Goal: Task Accomplishment & Management: Complete application form

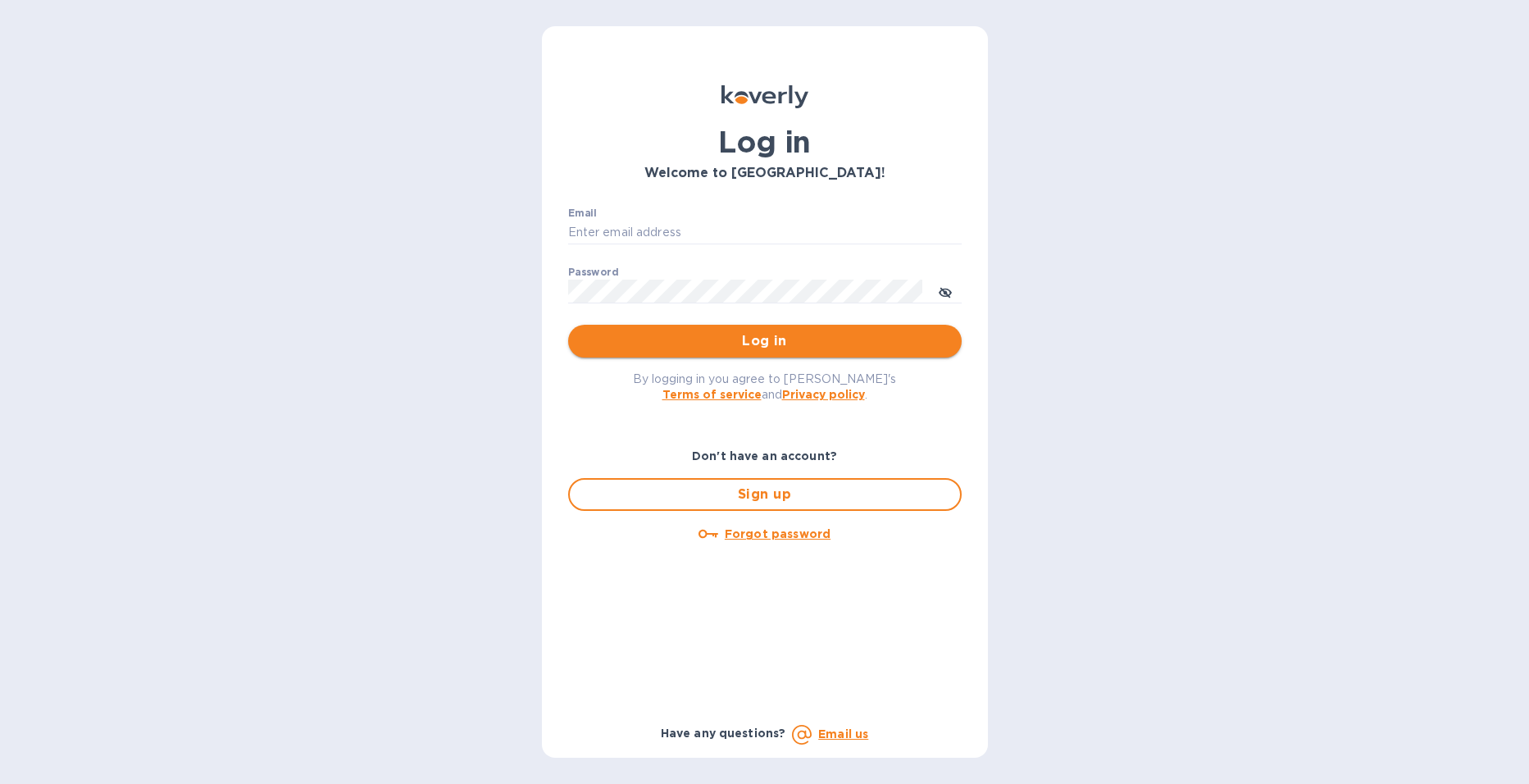
type input "ruben@blacksheepsb.com"
click at [835, 352] on button "Log in" at bounding box center [765, 341] width 394 height 33
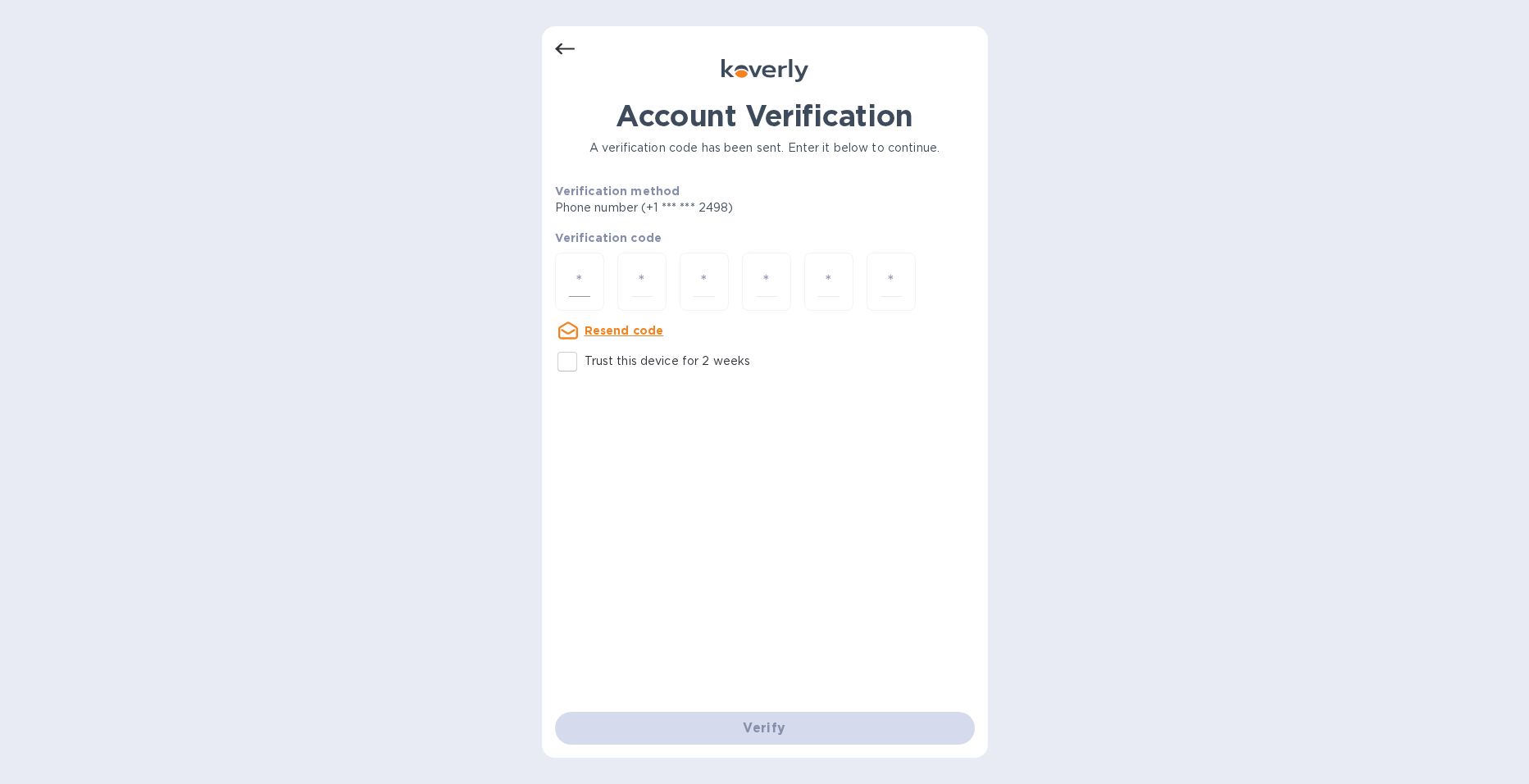
click at [593, 285] on div at bounding box center [579, 282] width 49 height 58
type input "5"
type input "6"
type input "4"
type input "7"
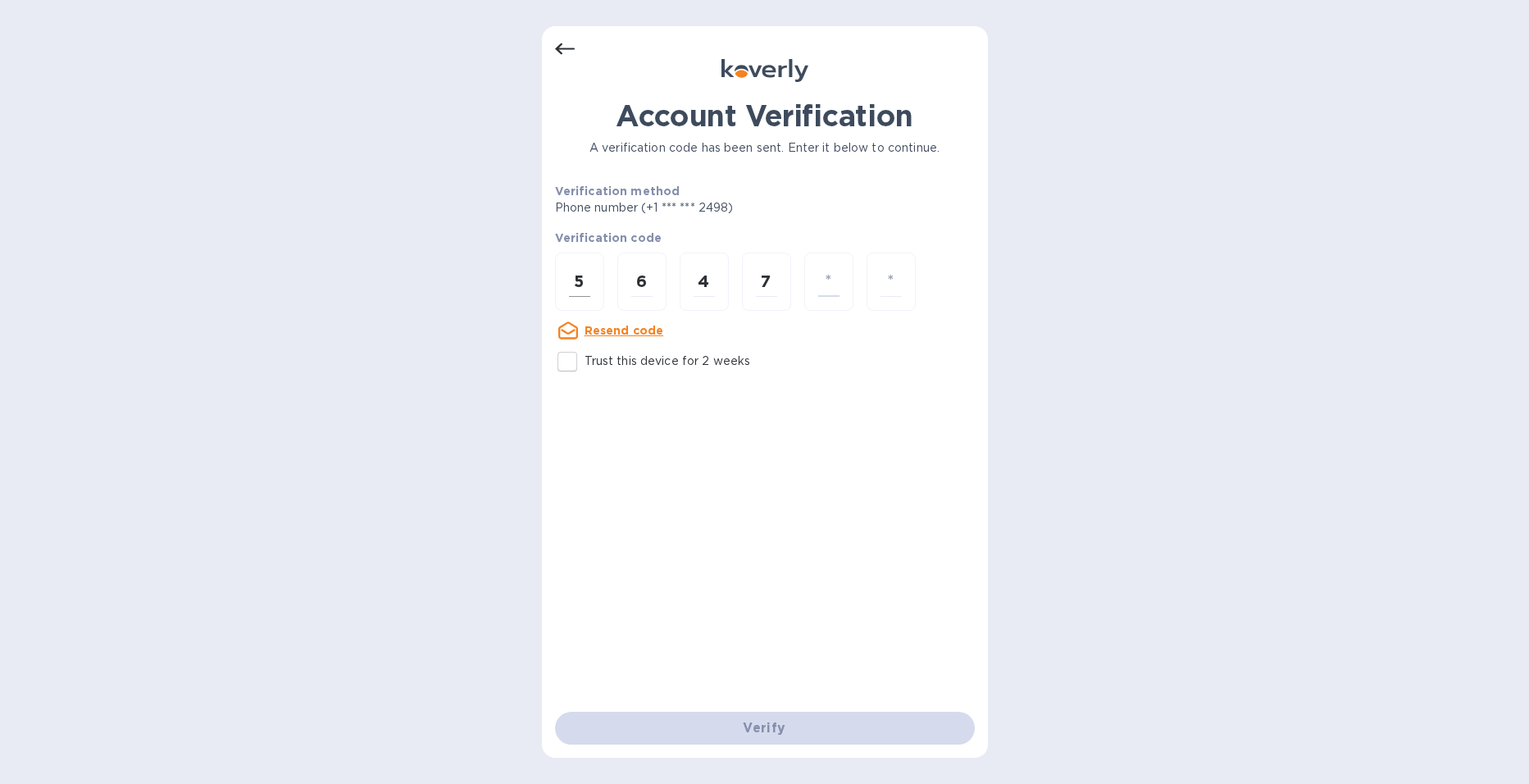
type input "6"
type input "4"
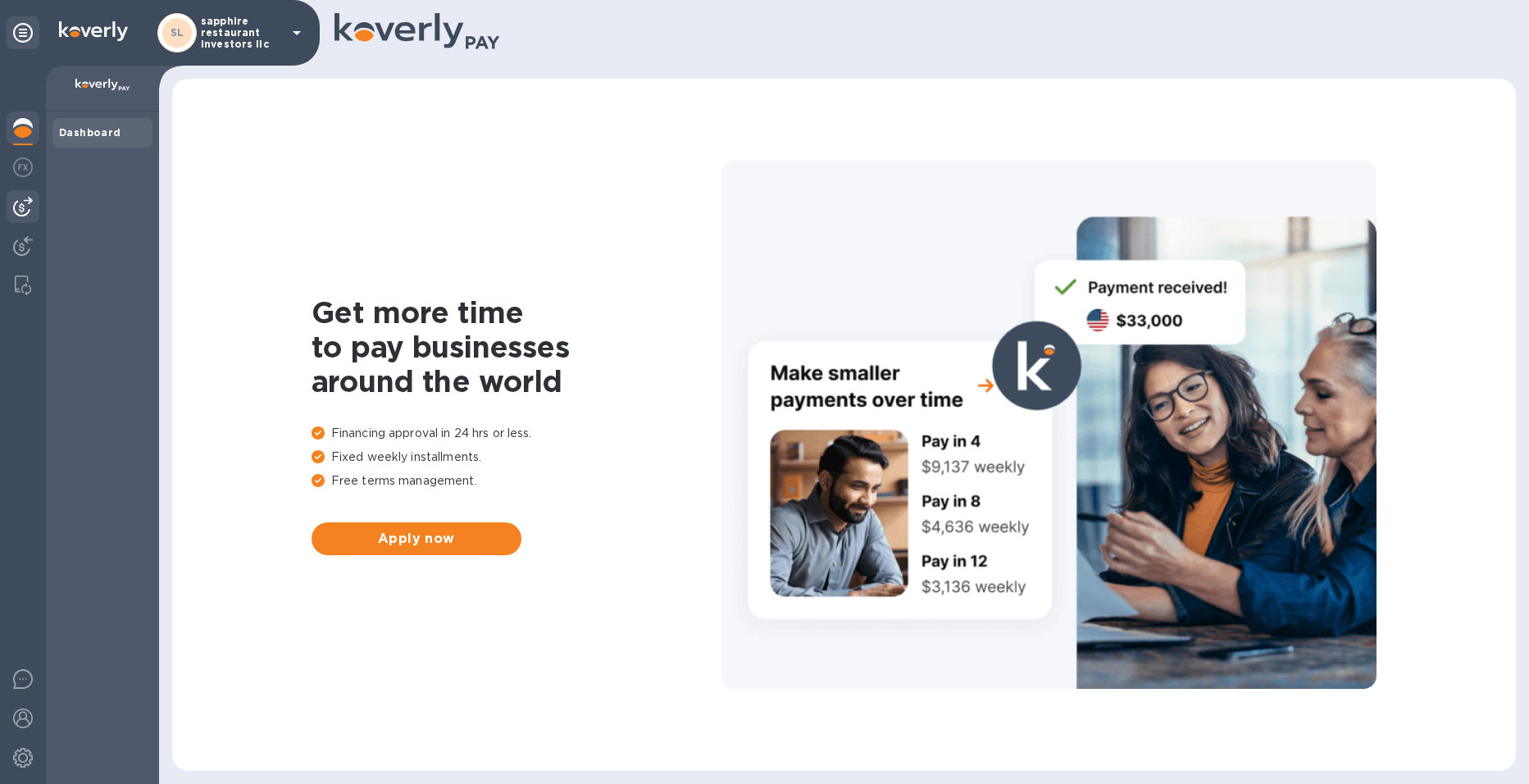
click at [30, 202] on img at bounding box center [23, 206] width 19 height 19
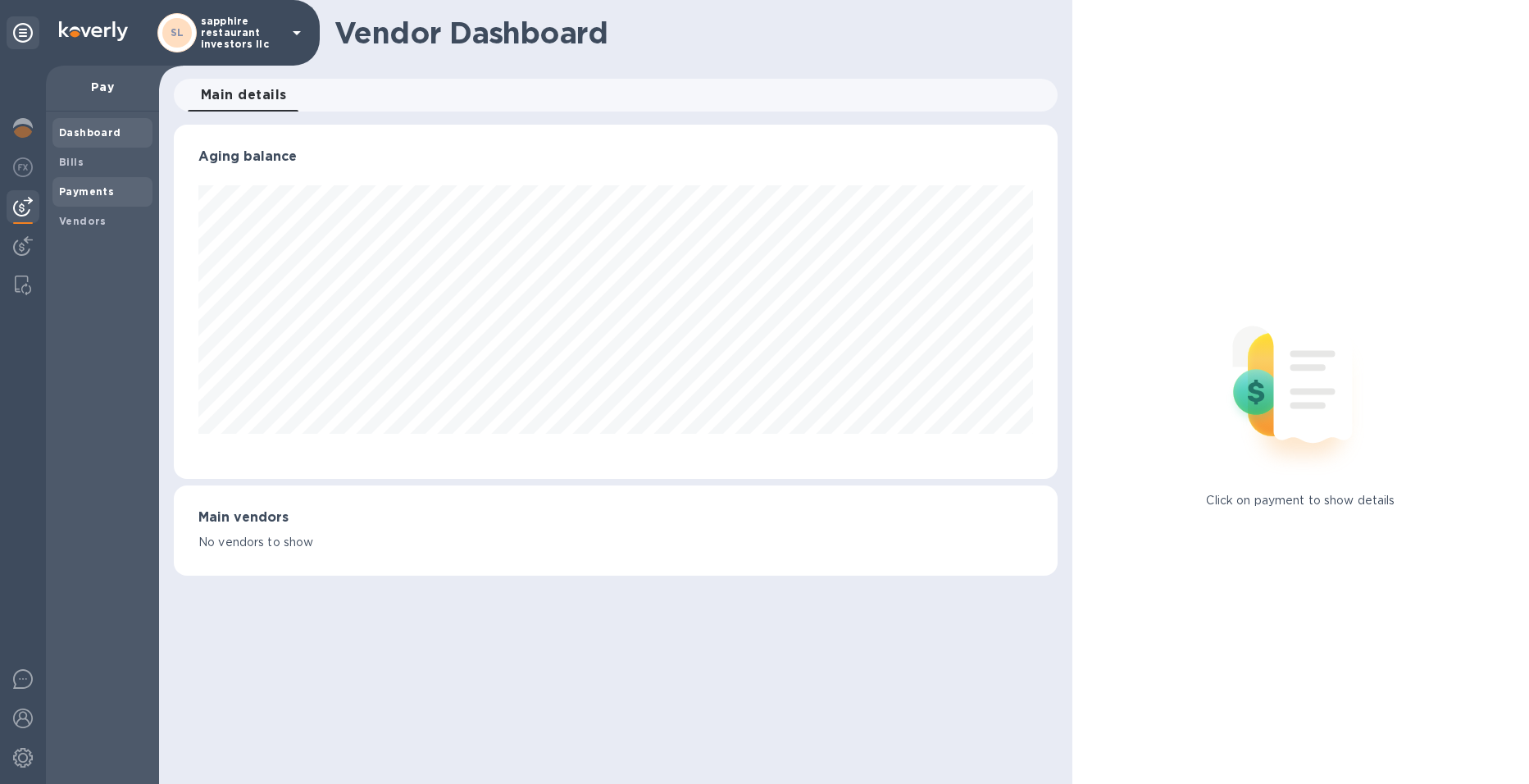
scroll to position [354, 884]
click at [259, 36] on p "sapphire restaurant investors llc" at bounding box center [241, 33] width 82 height 35
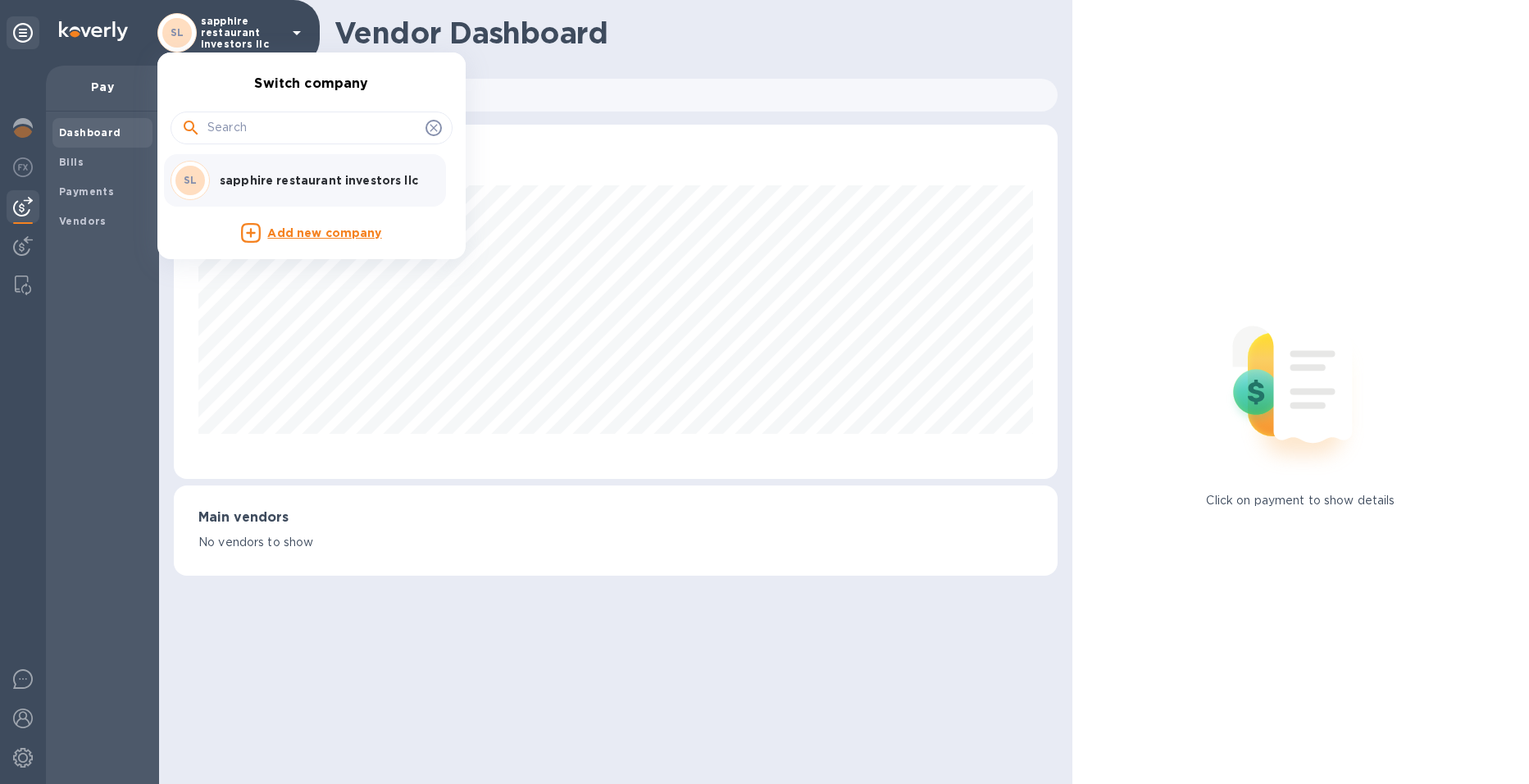
click at [259, 36] on div at bounding box center [764, 392] width 1529 height 784
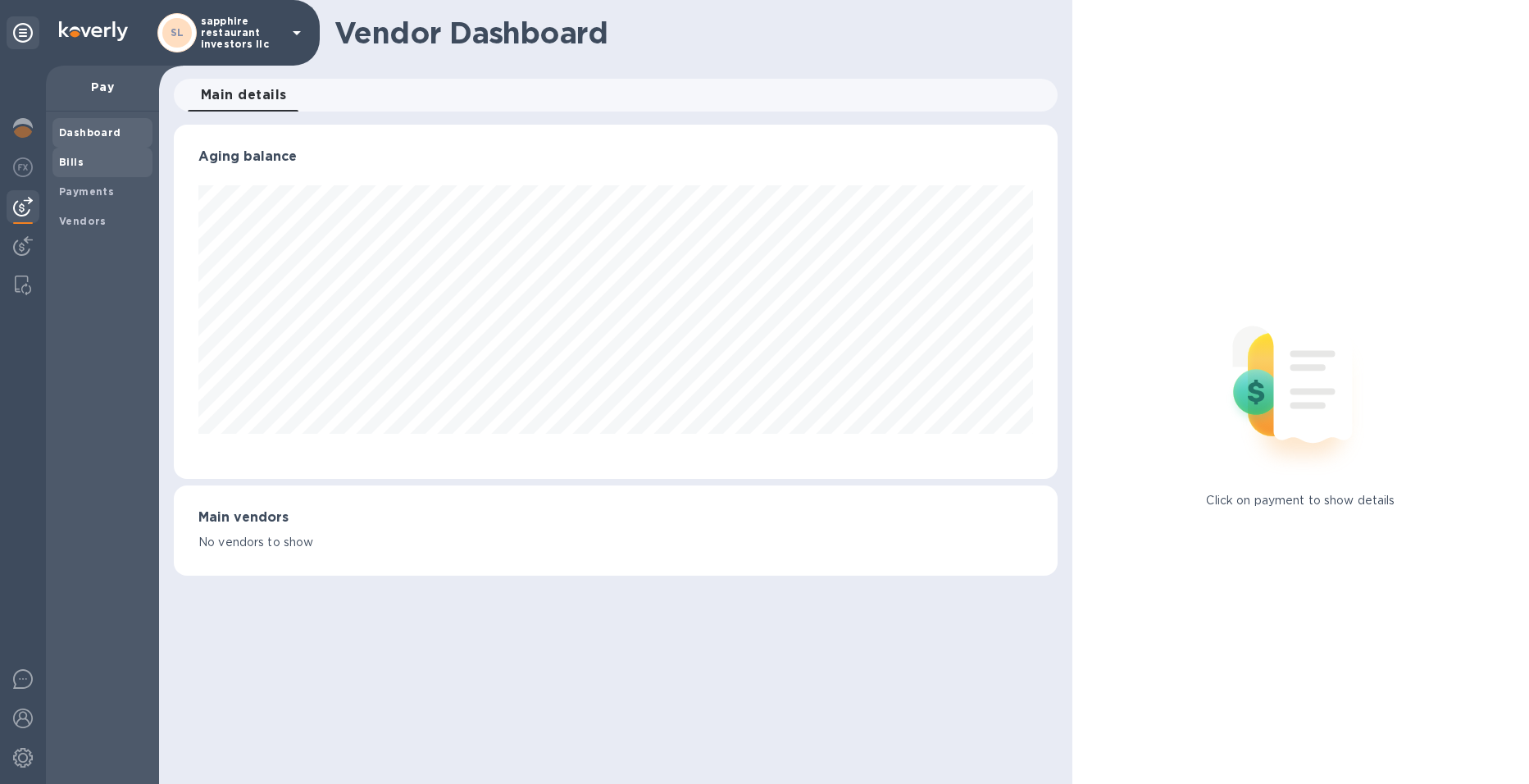
click at [85, 162] on span "Bills" at bounding box center [102, 162] width 87 height 16
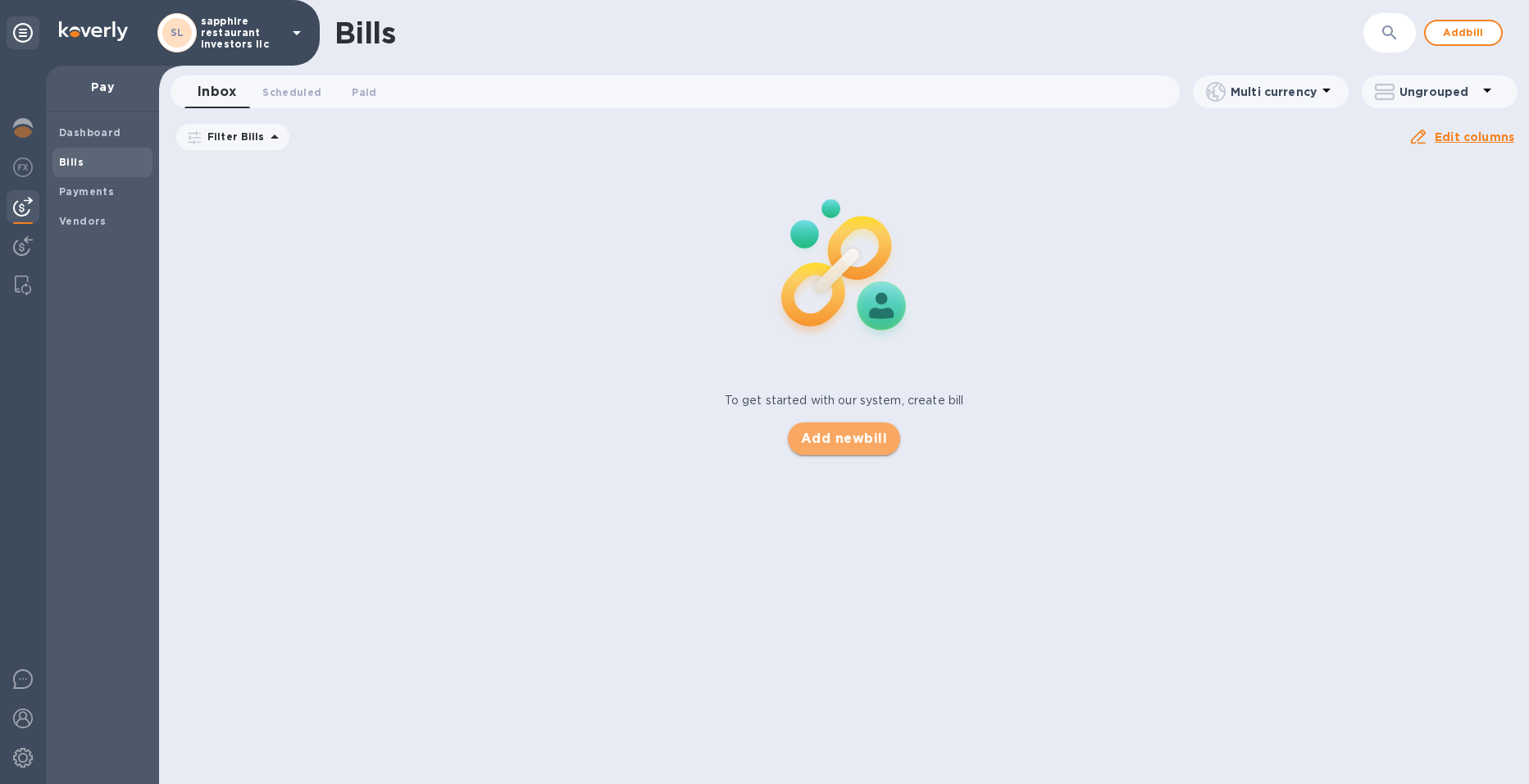
click at [820, 430] on span "Add new bill" at bounding box center [843, 439] width 86 height 19
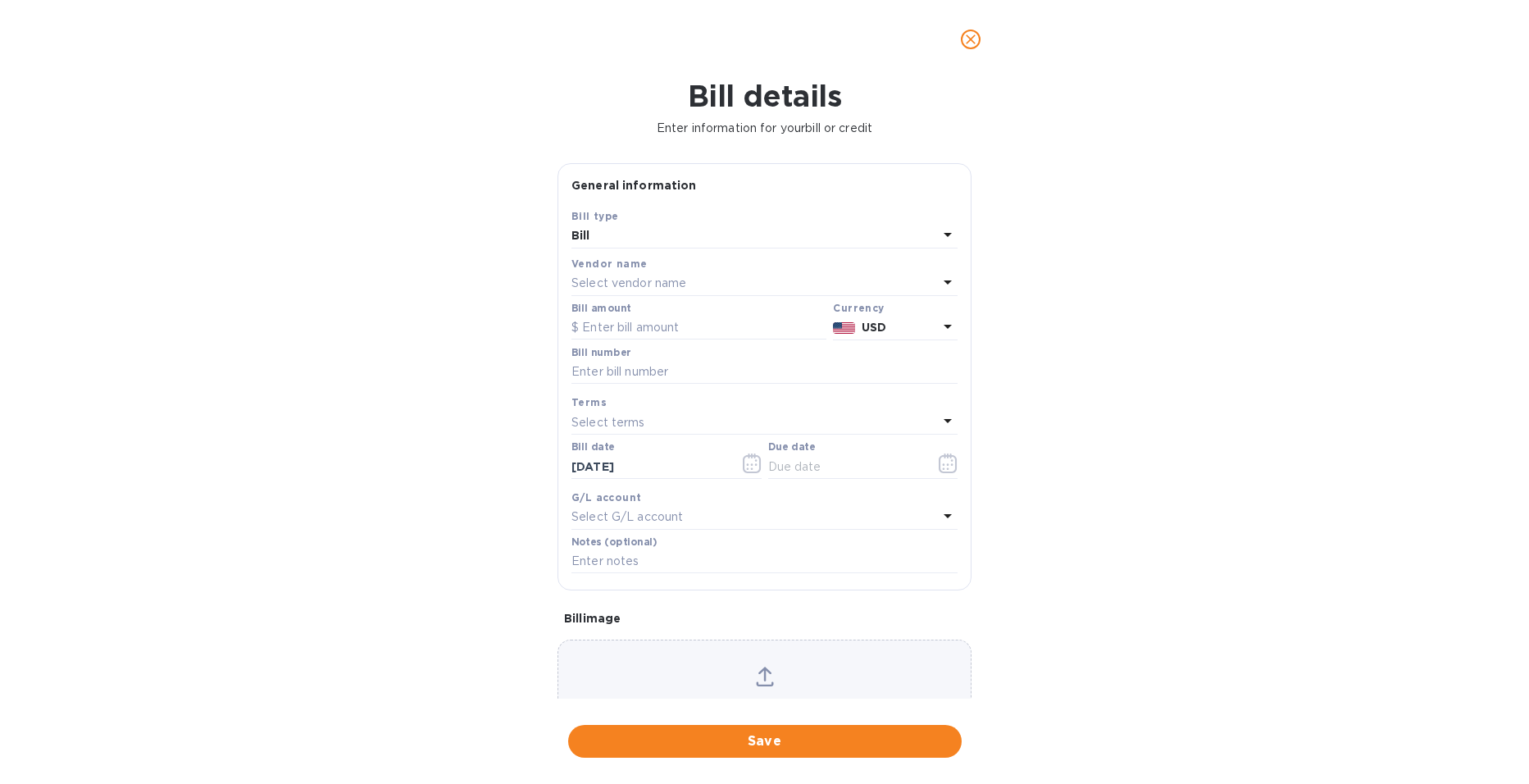
click at [637, 286] on p "Select vendor name" at bounding box center [628, 284] width 115 height 17
click at [640, 374] on p "Sacred Thirst Selections" at bounding box center [758, 377] width 347 height 17
click at [634, 331] on input "text" at bounding box center [698, 327] width 255 height 24
type input "612.80"
click at [616, 363] on input "text" at bounding box center [764, 371] width 386 height 24
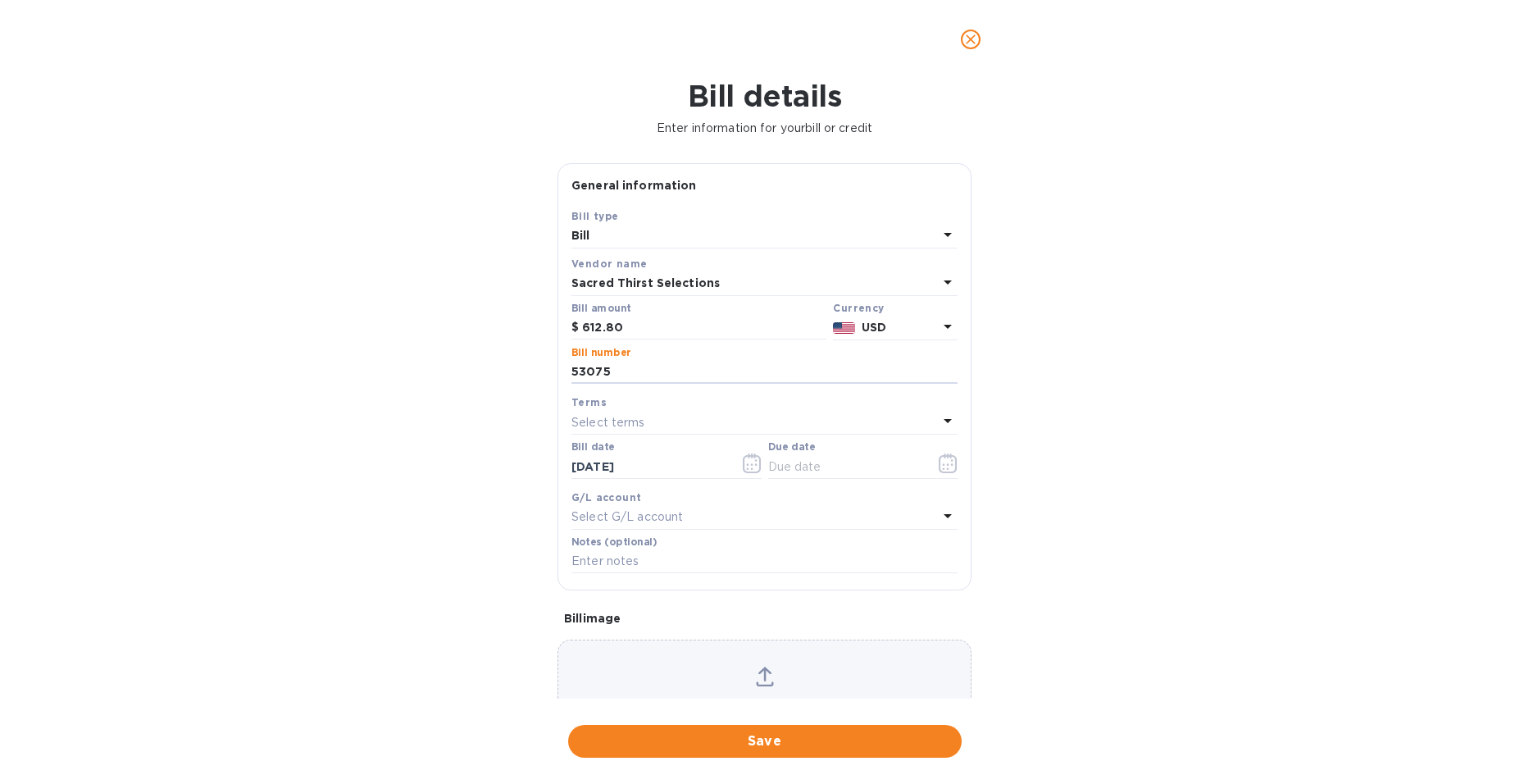
type input "53075"
click at [617, 421] on p "Select terms" at bounding box center [608, 422] width 73 height 17
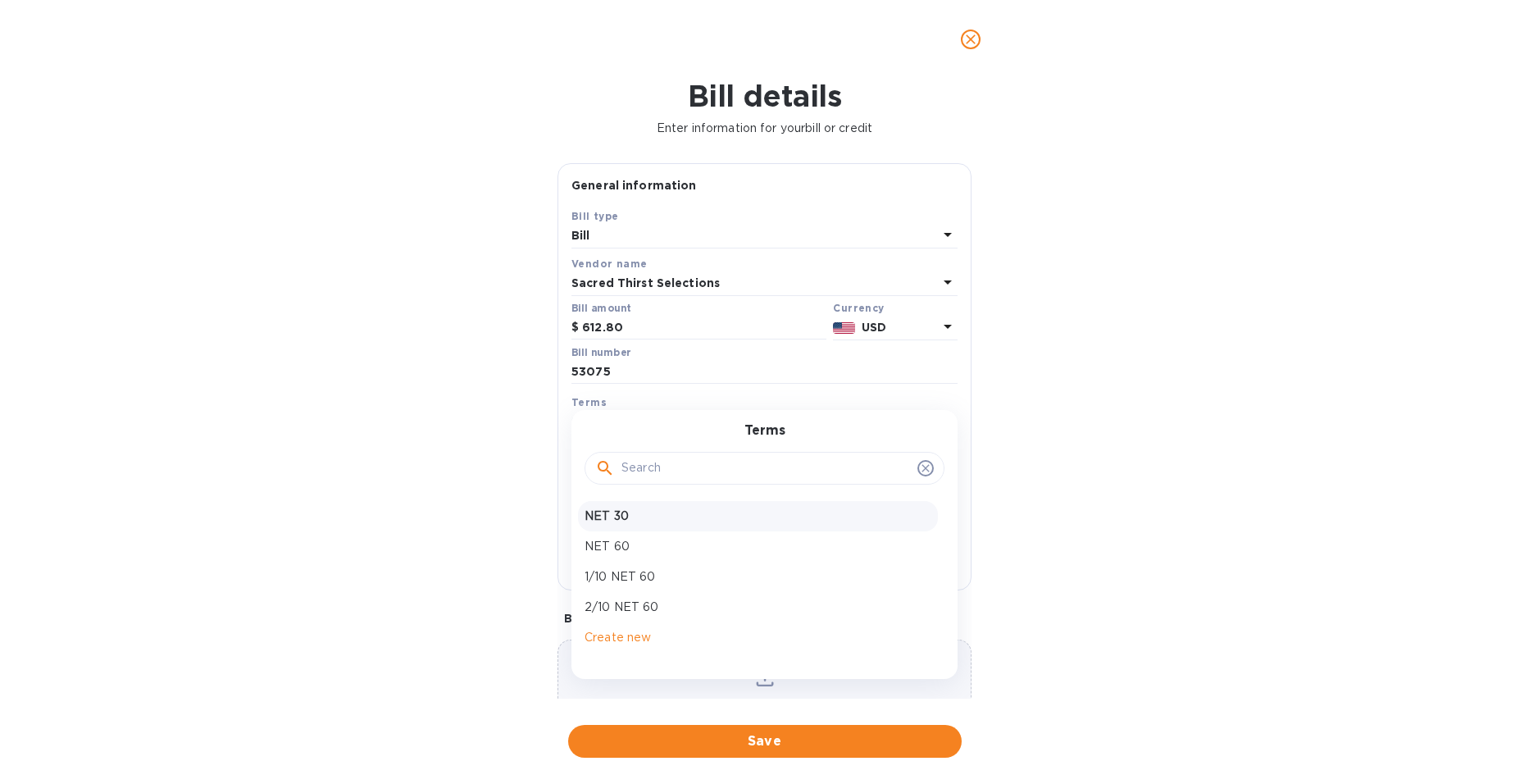
click at [623, 522] on p "NET 30" at bounding box center [758, 516] width 347 height 17
type input "[DATE]"
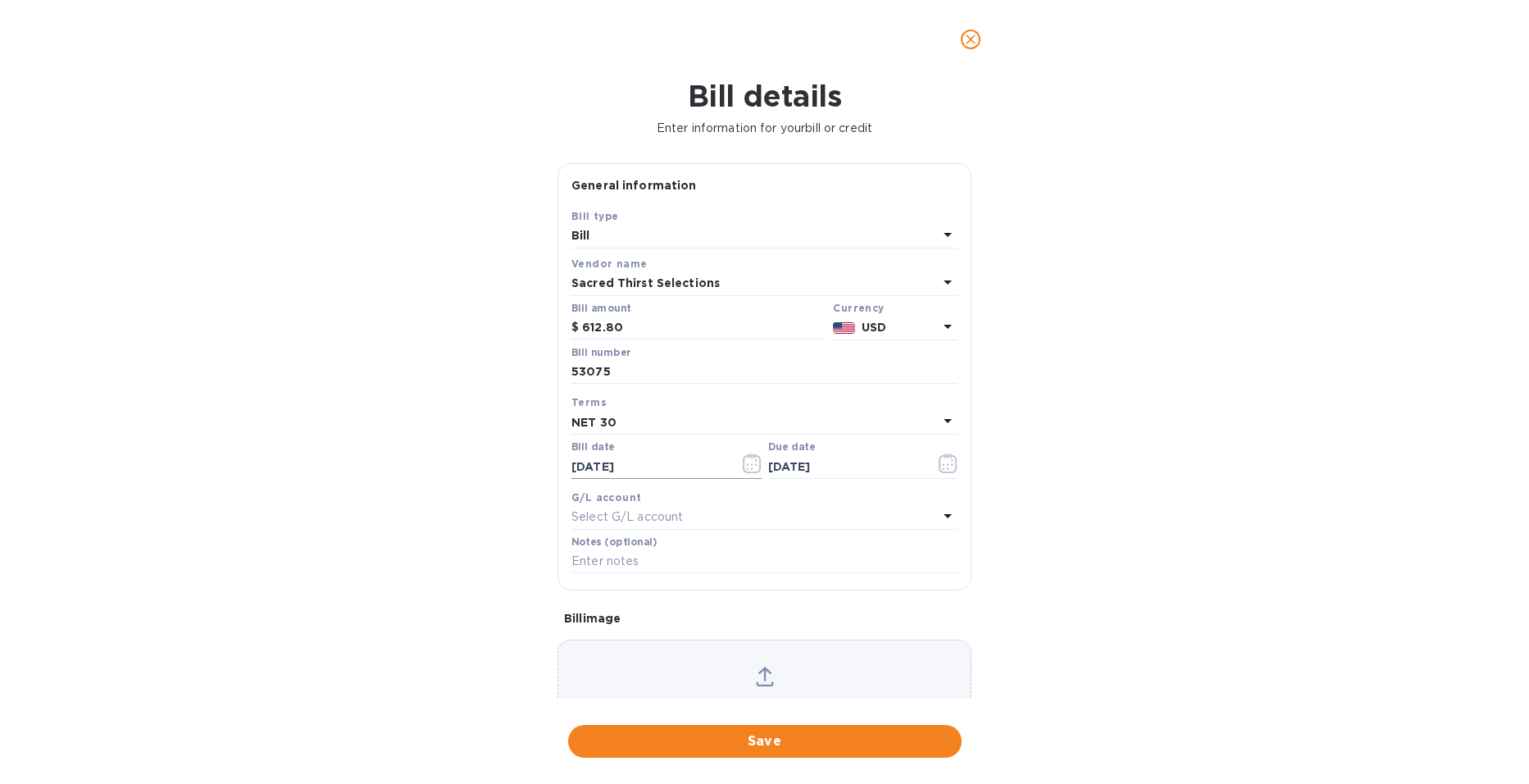
click at [737, 469] on button "button" at bounding box center [752, 463] width 39 height 40
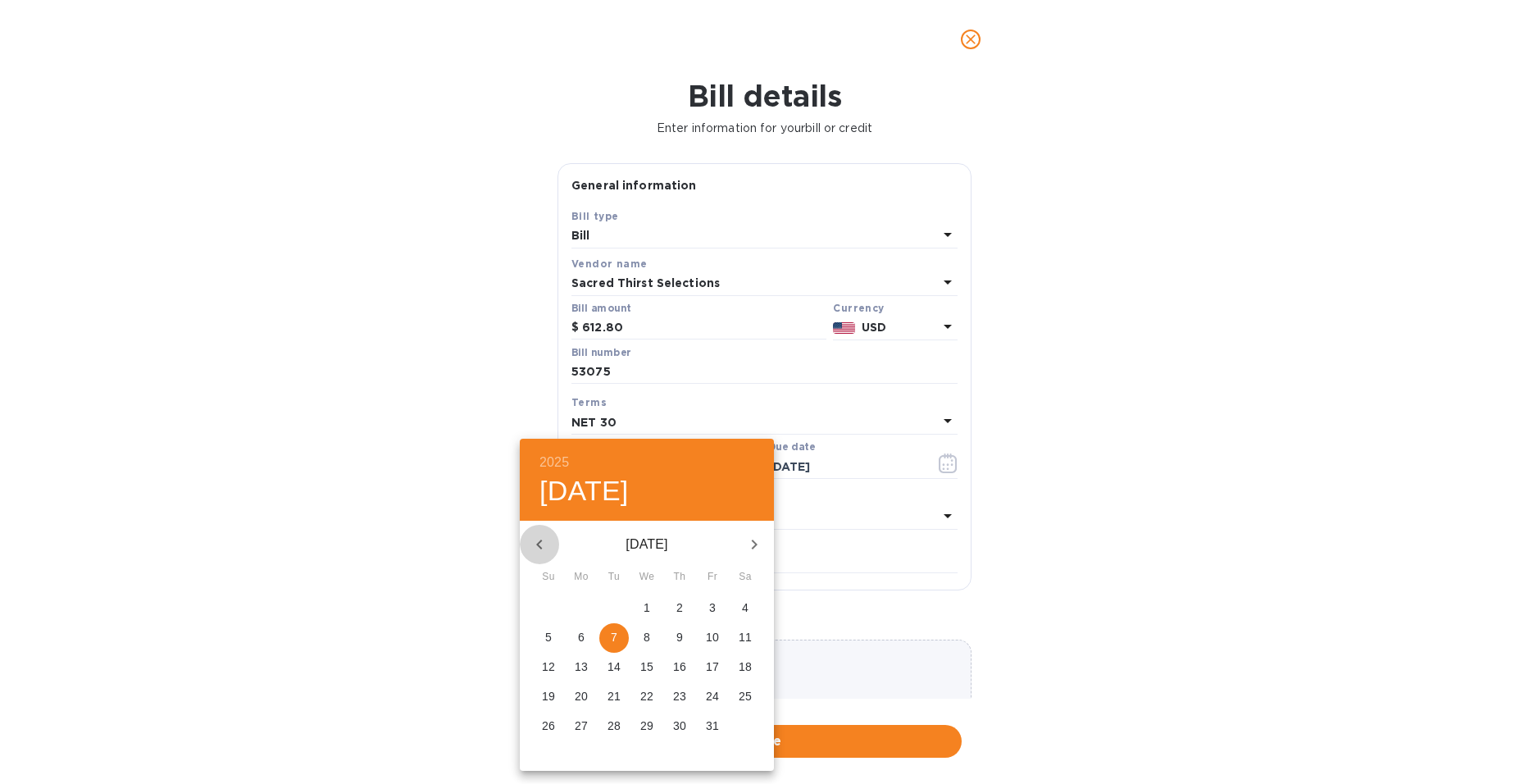
click at [541, 542] on icon "button" at bounding box center [539, 544] width 19 height 19
click at [542, 542] on icon "button" at bounding box center [539, 544] width 19 height 19
click at [682, 690] on p "24" at bounding box center [680, 695] width 14 height 16
type input "[DATE]"
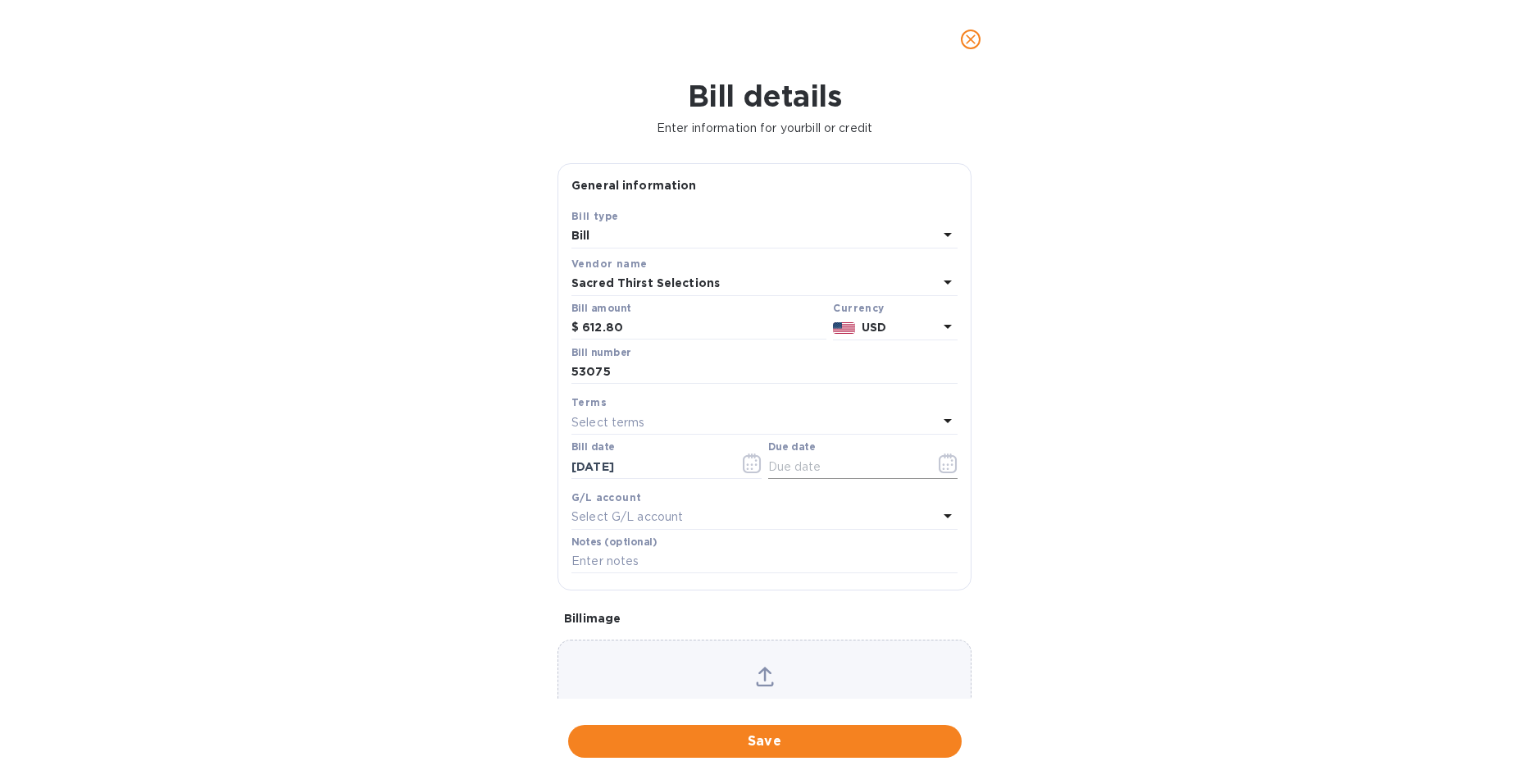
click at [817, 473] on input "text" at bounding box center [845, 466] width 155 height 24
click at [940, 460] on icon "button" at bounding box center [948, 463] width 19 height 19
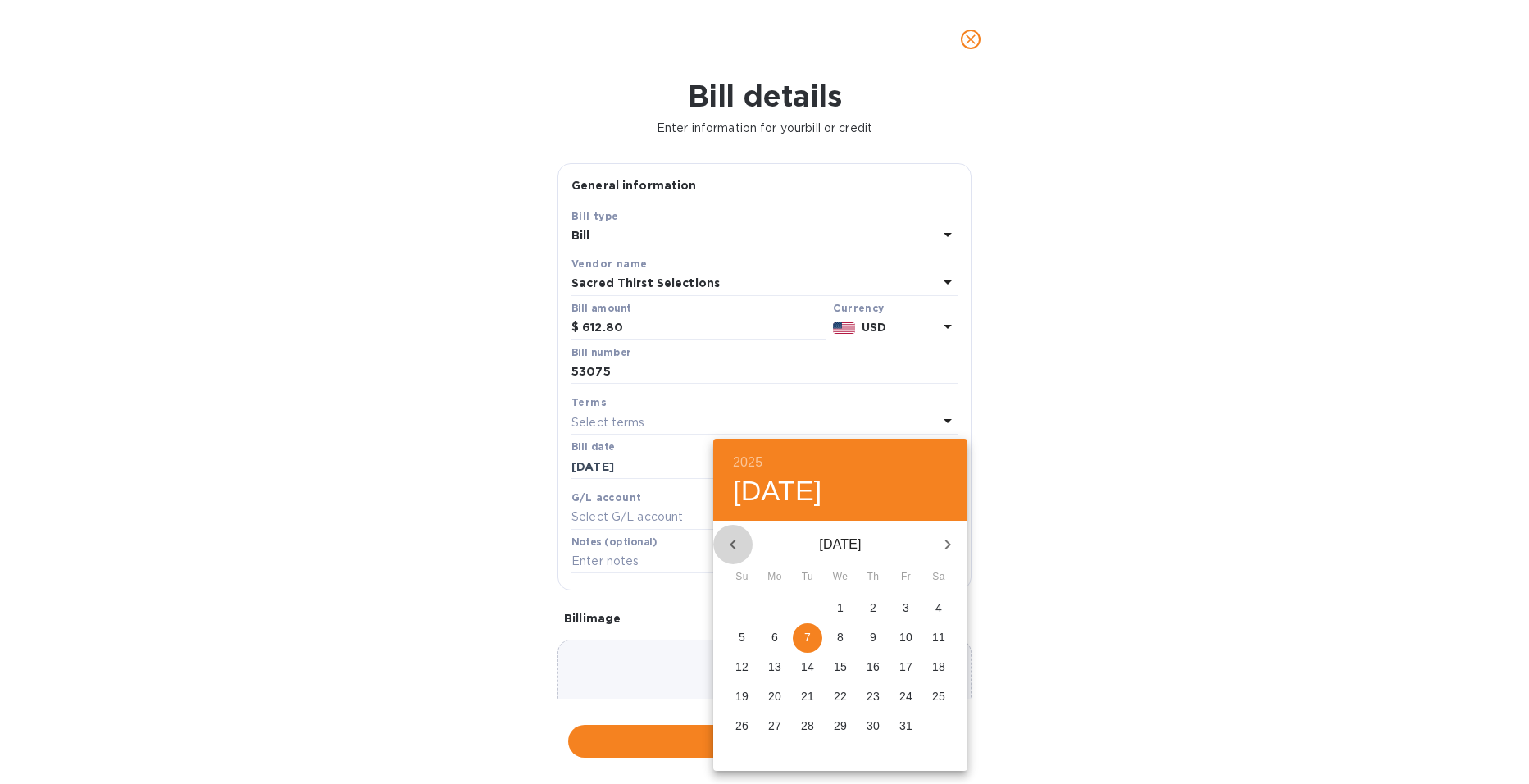
click at [731, 540] on icon "button" at bounding box center [733, 544] width 19 height 19
click at [945, 692] on p "23" at bounding box center [939, 695] width 14 height 16
type input "[DATE]"
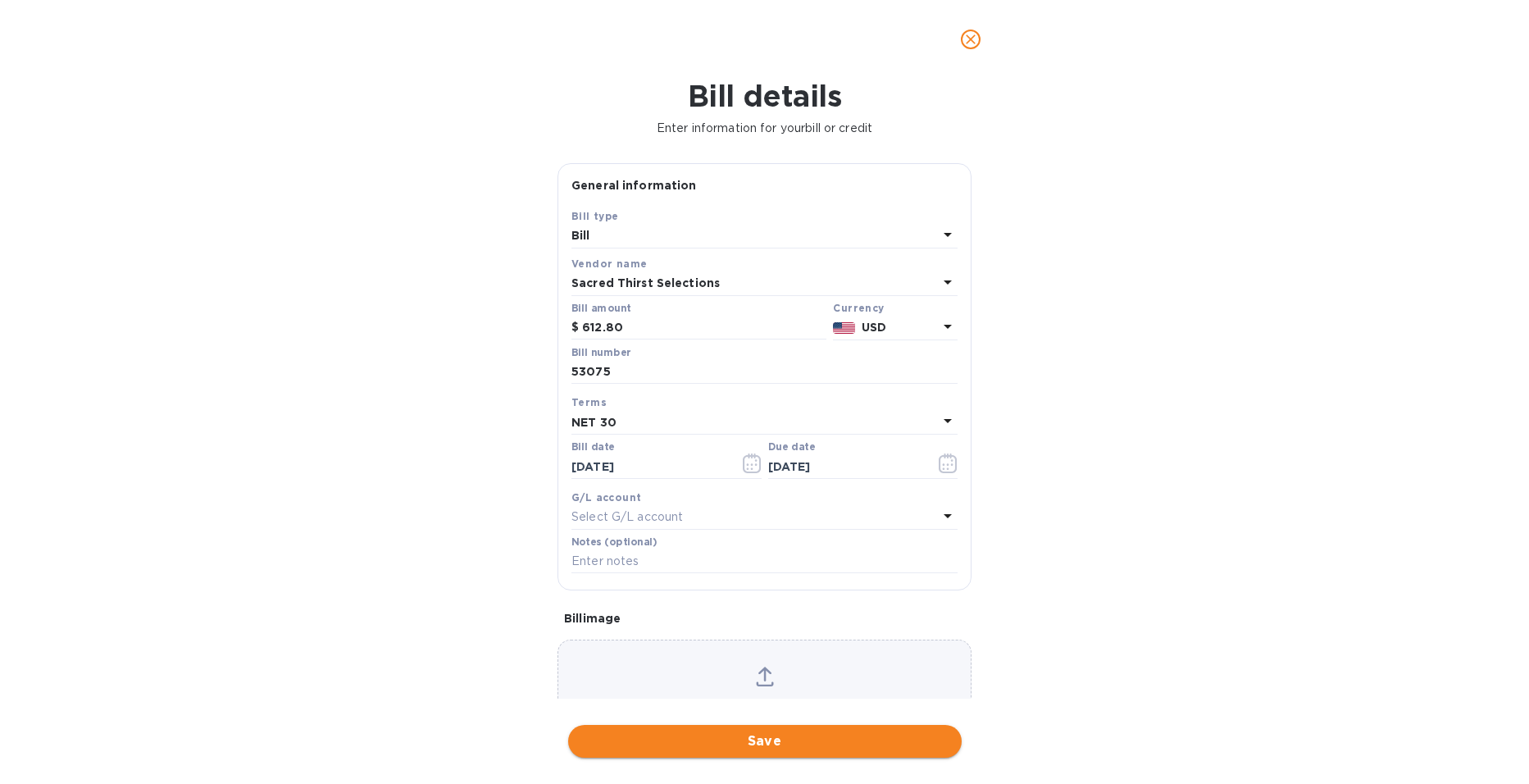
click at [763, 740] on span "Save" at bounding box center [765, 741] width 368 height 19
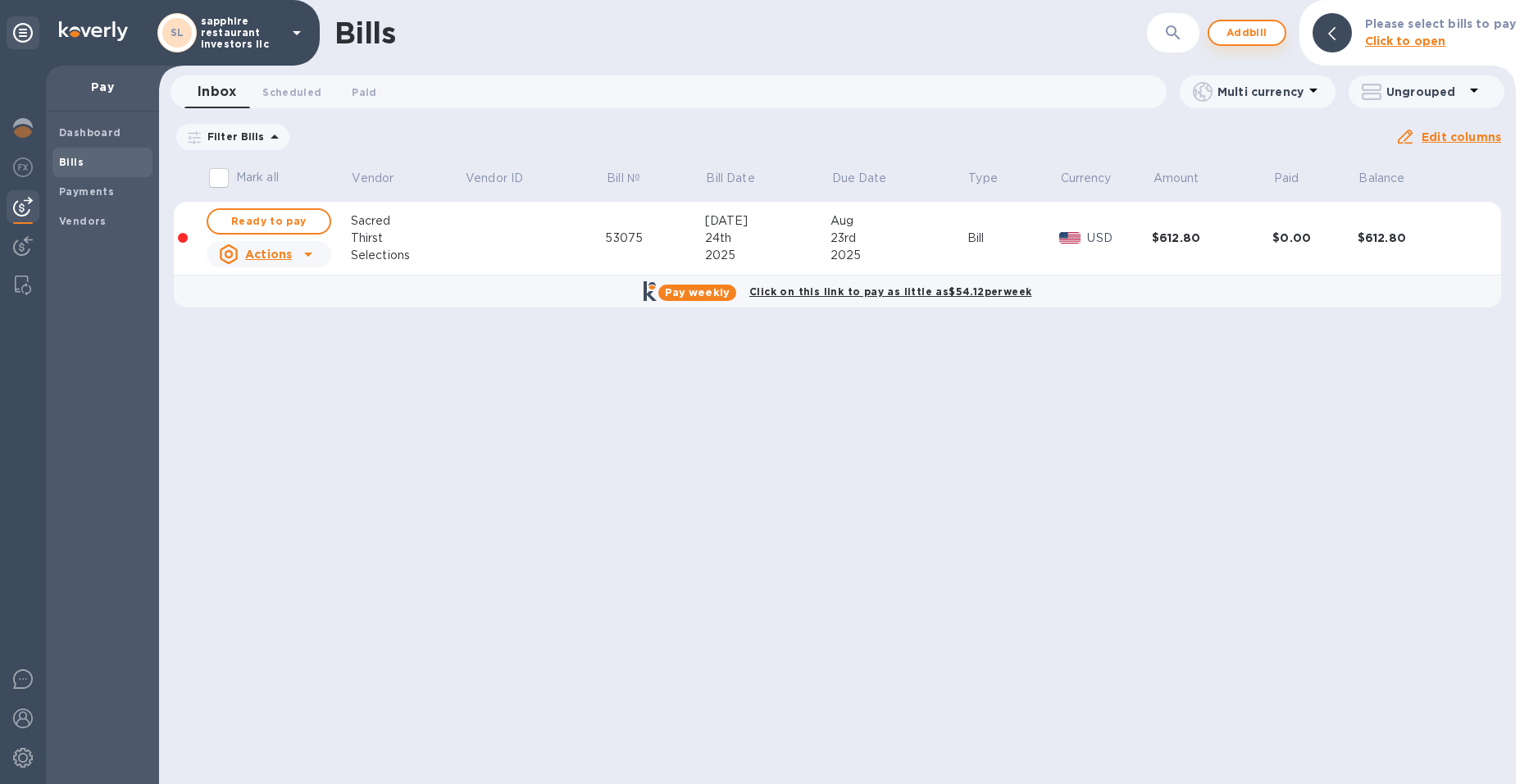
click at [1248, 43] on button "Add bill" at bounding box center [1247, 32] width 79 height 26
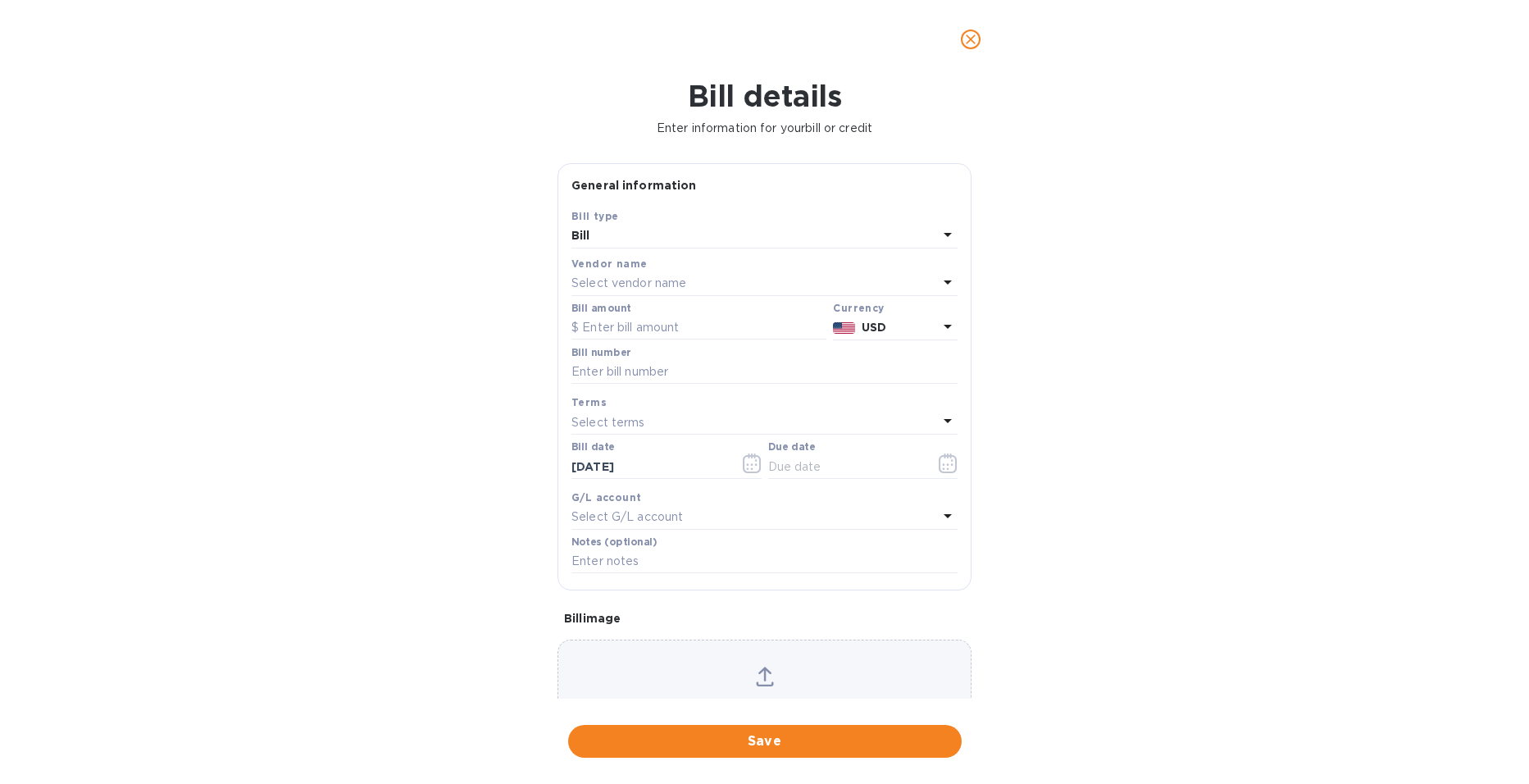
click at [653, 279] on p "Select vendor name" at bounding box center [628, 284] width 115 height 17
click at [633, 384] on p "Sacred Thirst Selections" at bounding box center [758, 377] width 347 height 17
click at [630, 330] on input "text" at bounding box center [698, 327] width 255 height 24
type input "880.80"
click at [680, 372] on input "text" at bounding box center [764, 371] width 386 height 24
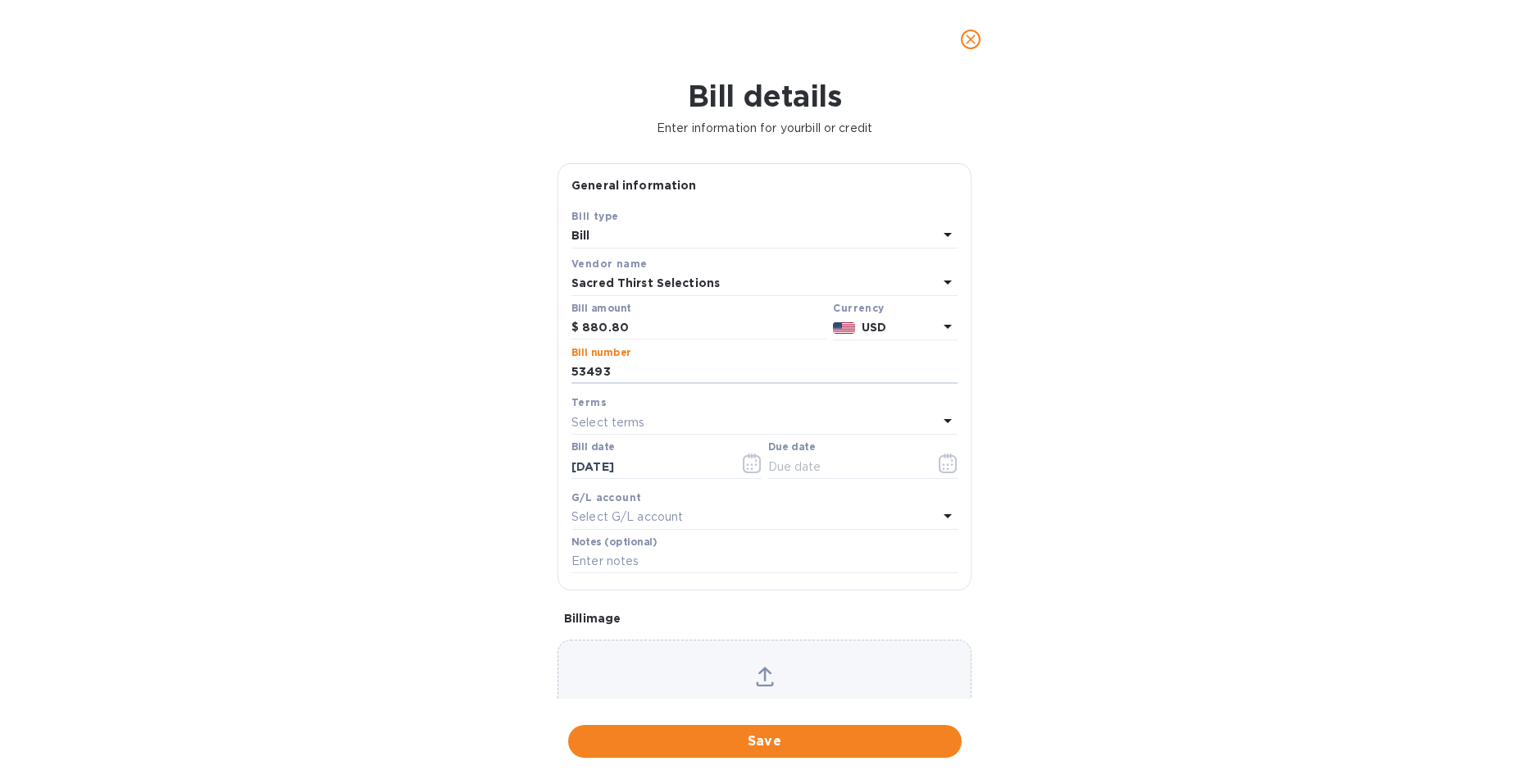
type input "53493"
click at [681, 422] on div "Select terms" at bounding box center [754, 422] width 367 height 23
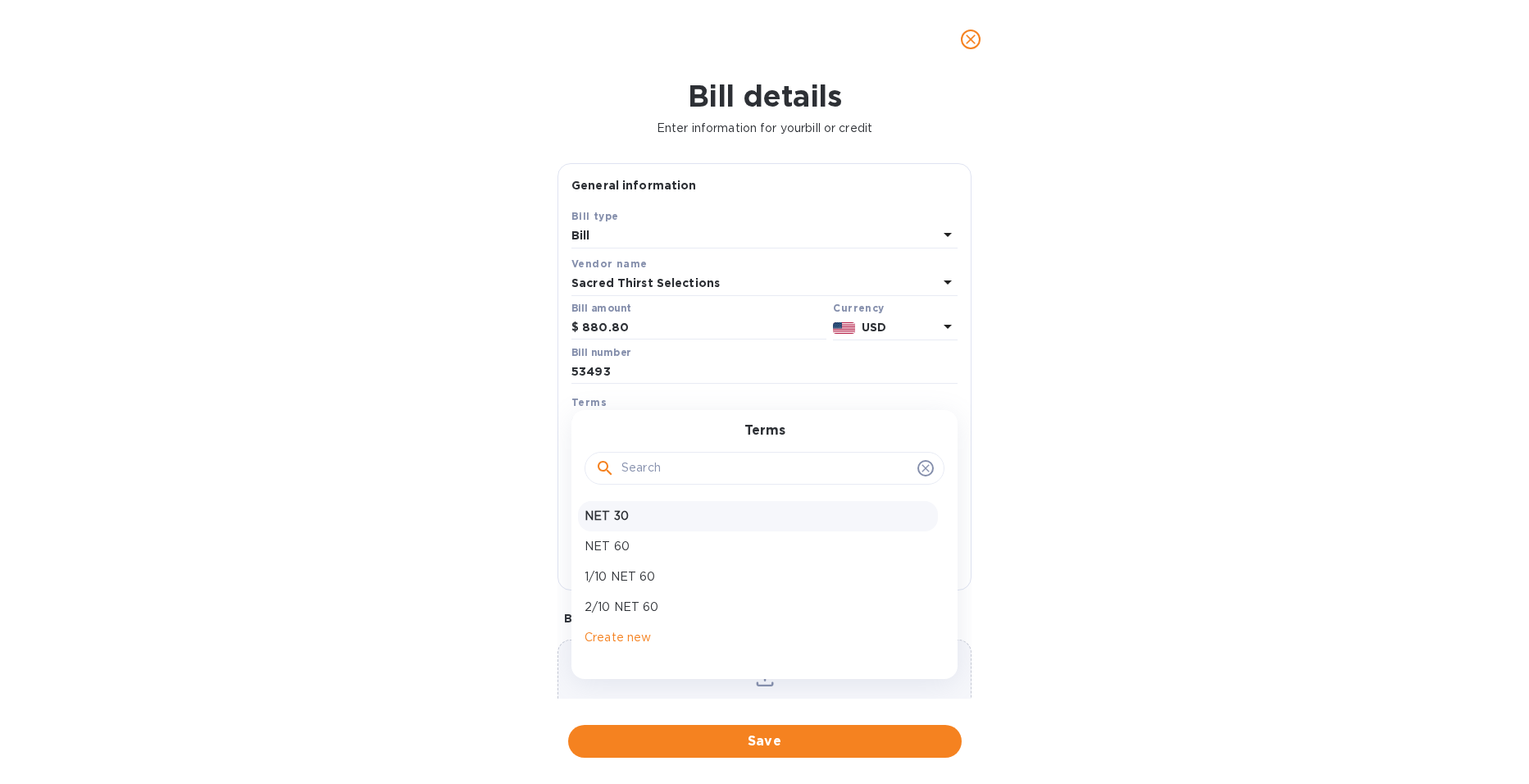
click at [639, 505] on div "NET 30" at bounding box center [757, 515] width 360 height 30
type input "[DATE]"
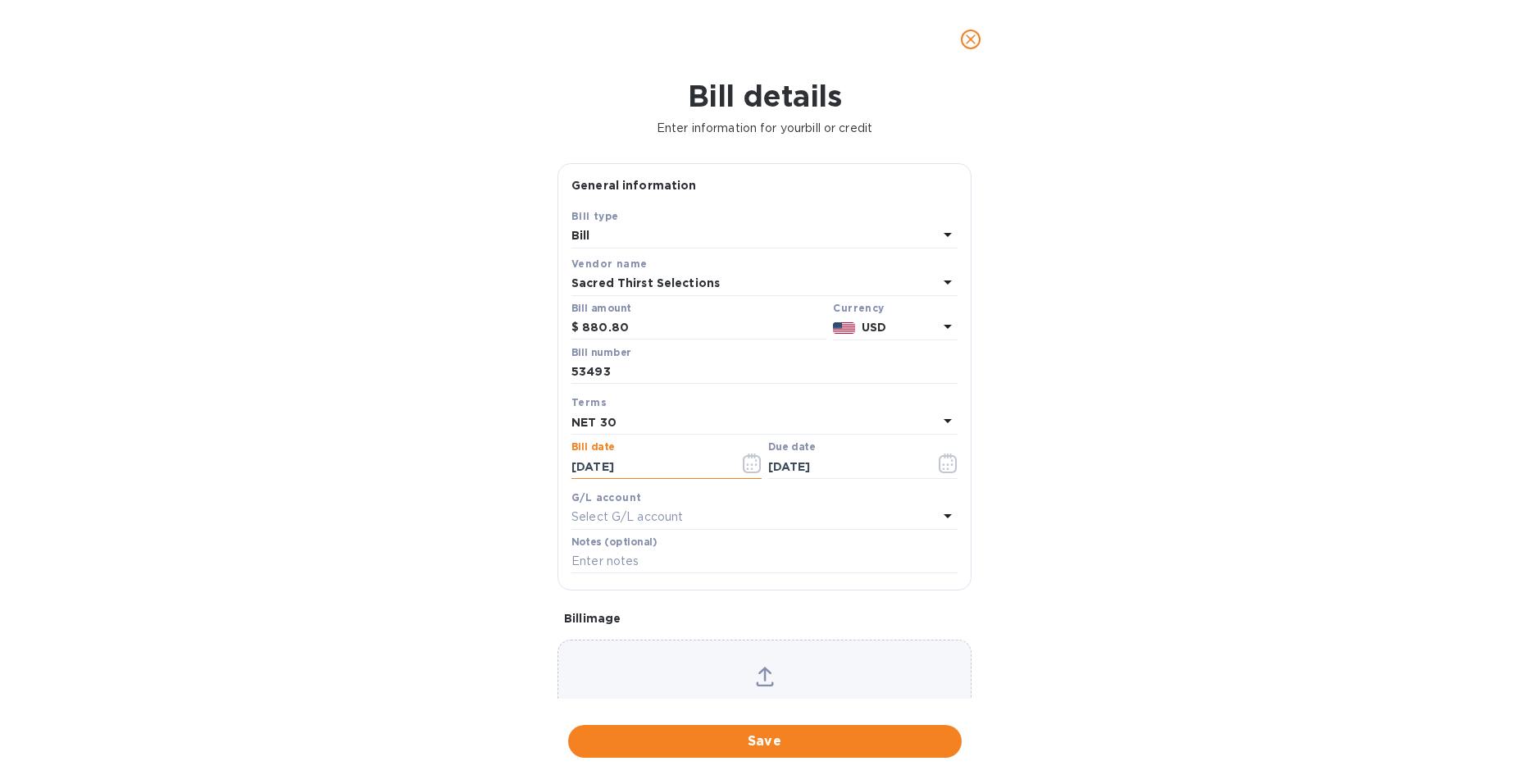
click at [636, 456] on input "[DATE]" at bounding box center [648, 466] width 155 height 24
click at [751, 465] on icon "button" at bounding box center [751, 464] width 3 height 3
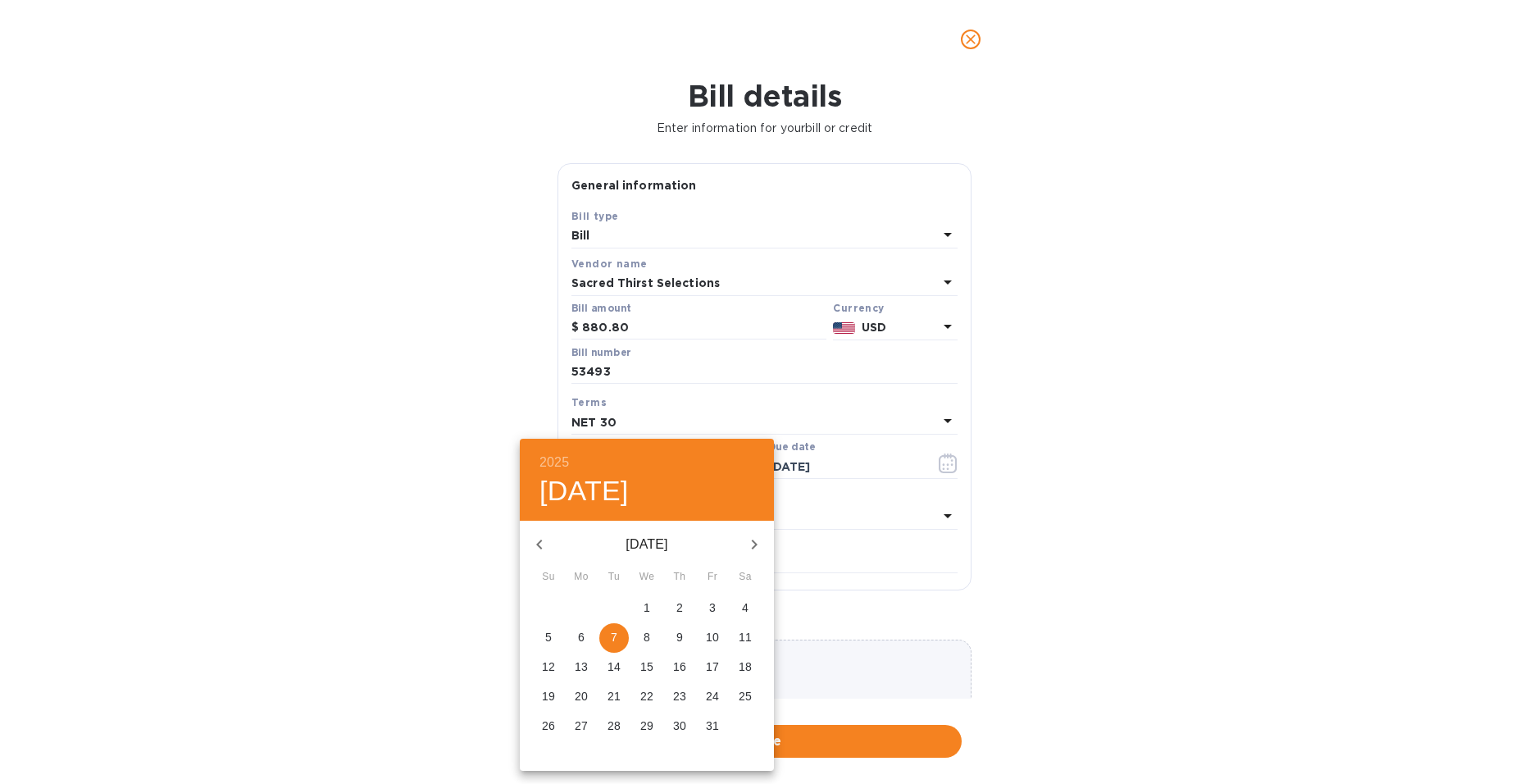
click at [543, 545] on icon "button" at bounding box center [539, 544] width 19 height 19
click at [714, 609] on p "5" at bounding box center [712, 607] width 7 height 16
type input "[DATE]"
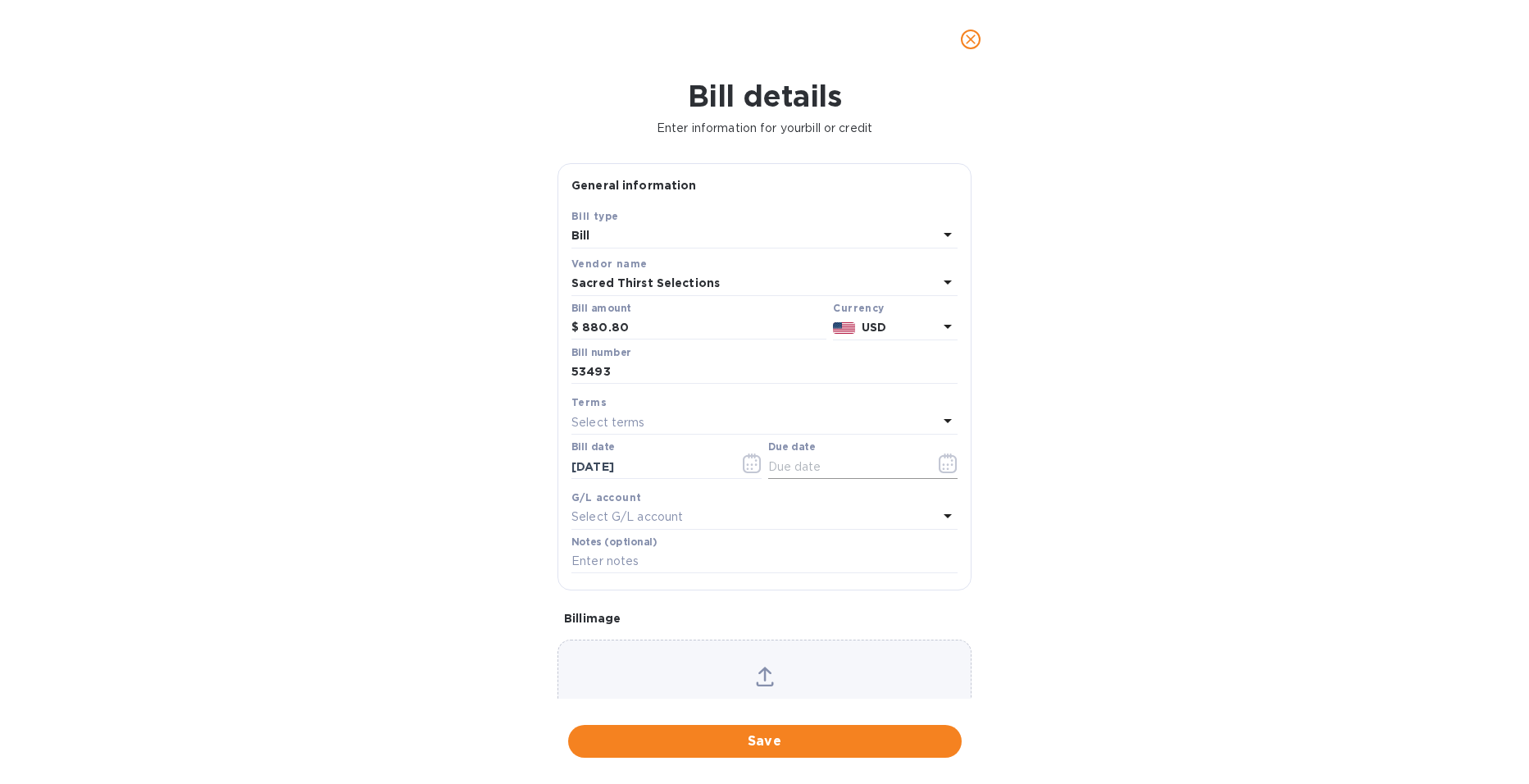
click at [790, 465] on input "text" at bounding box center [845, 466] width 155 height 24
click at [939, 460] on icon "button" at bounding box center [948, 463] width 19 height 19
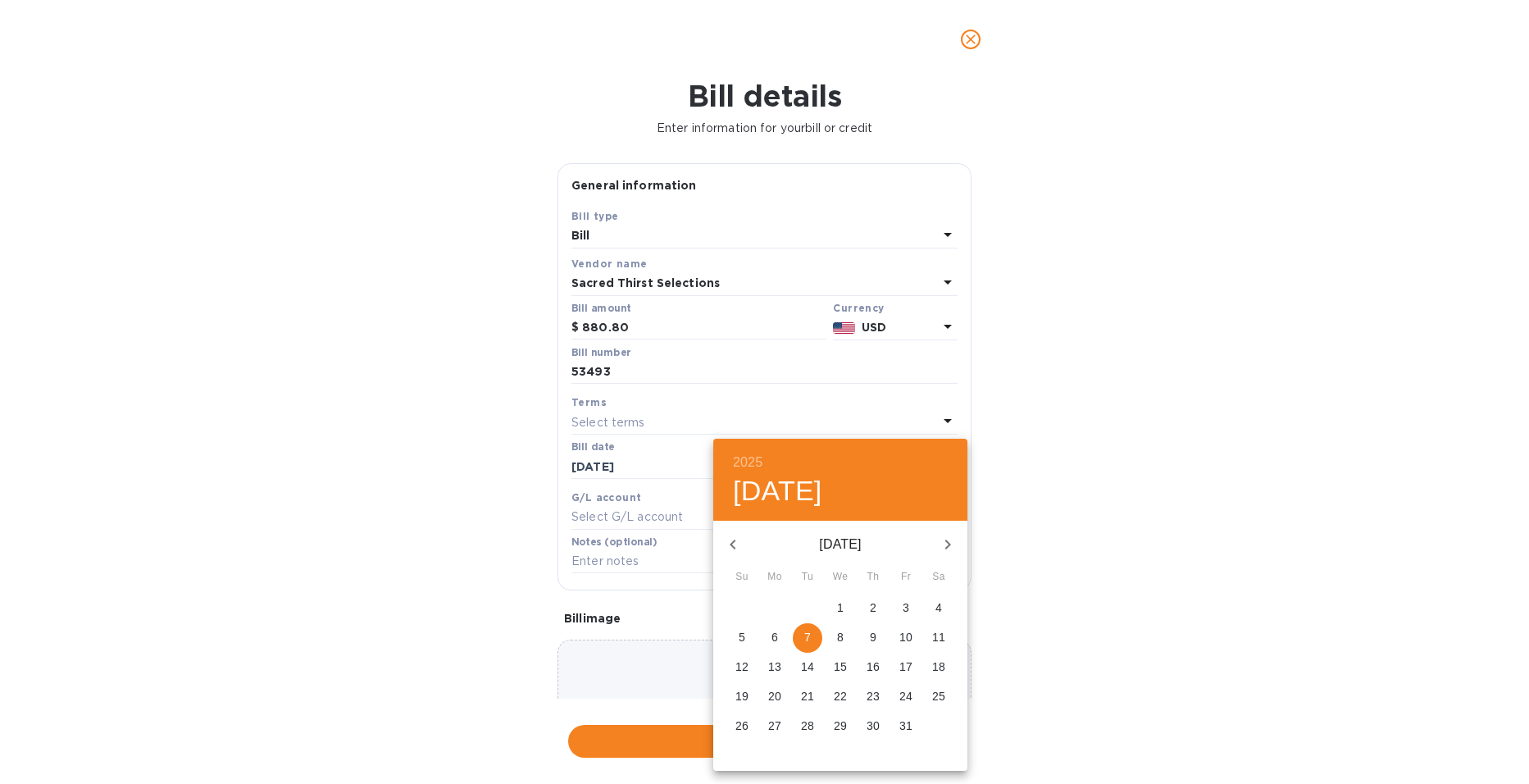
click at [745, 634] on p "5" at bounding box center [742, 636] width 7 height 16
type input "[DATE]"
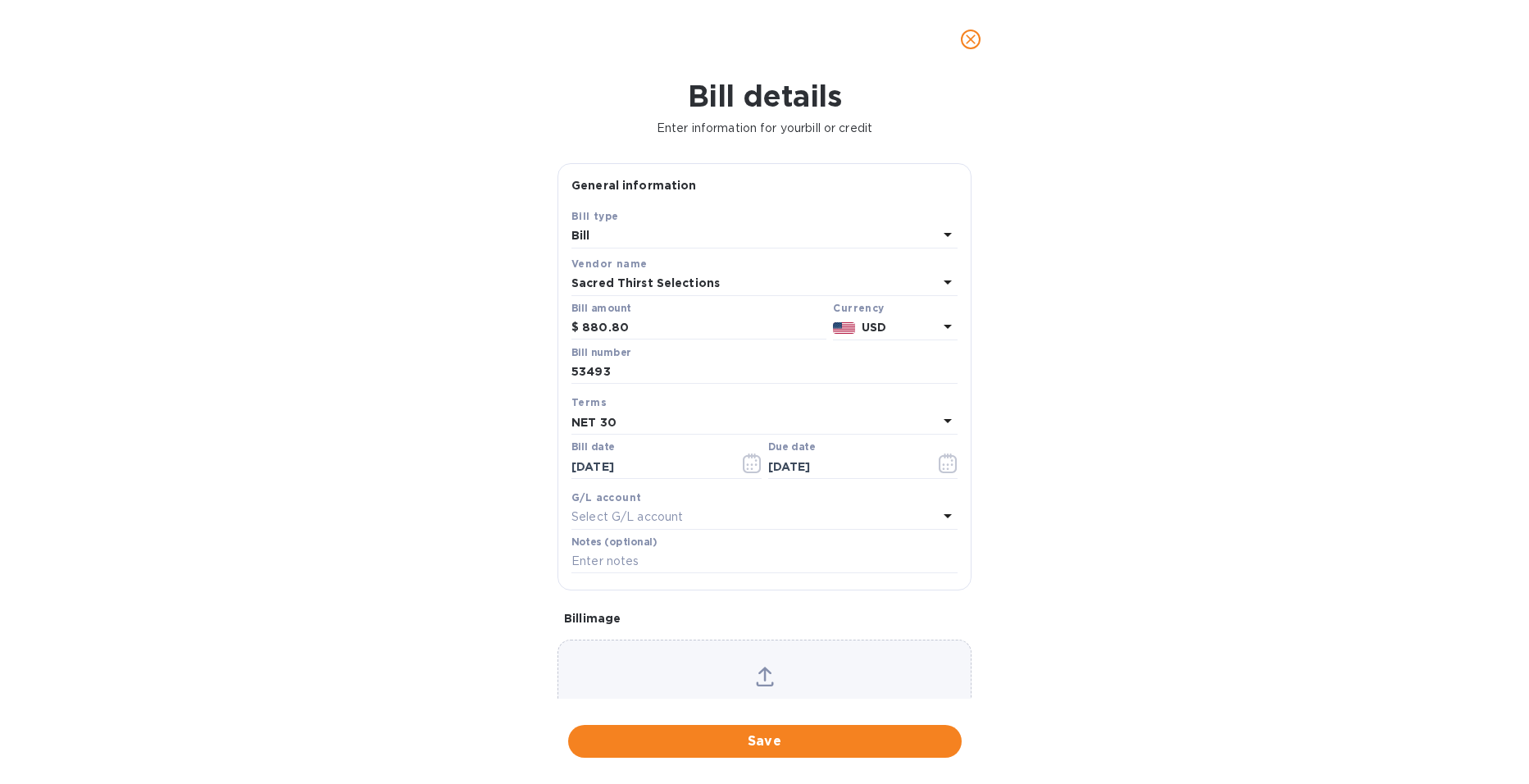
click at [794, 735] on span "Save" at bounding box center [765, 741] width 368 height 19
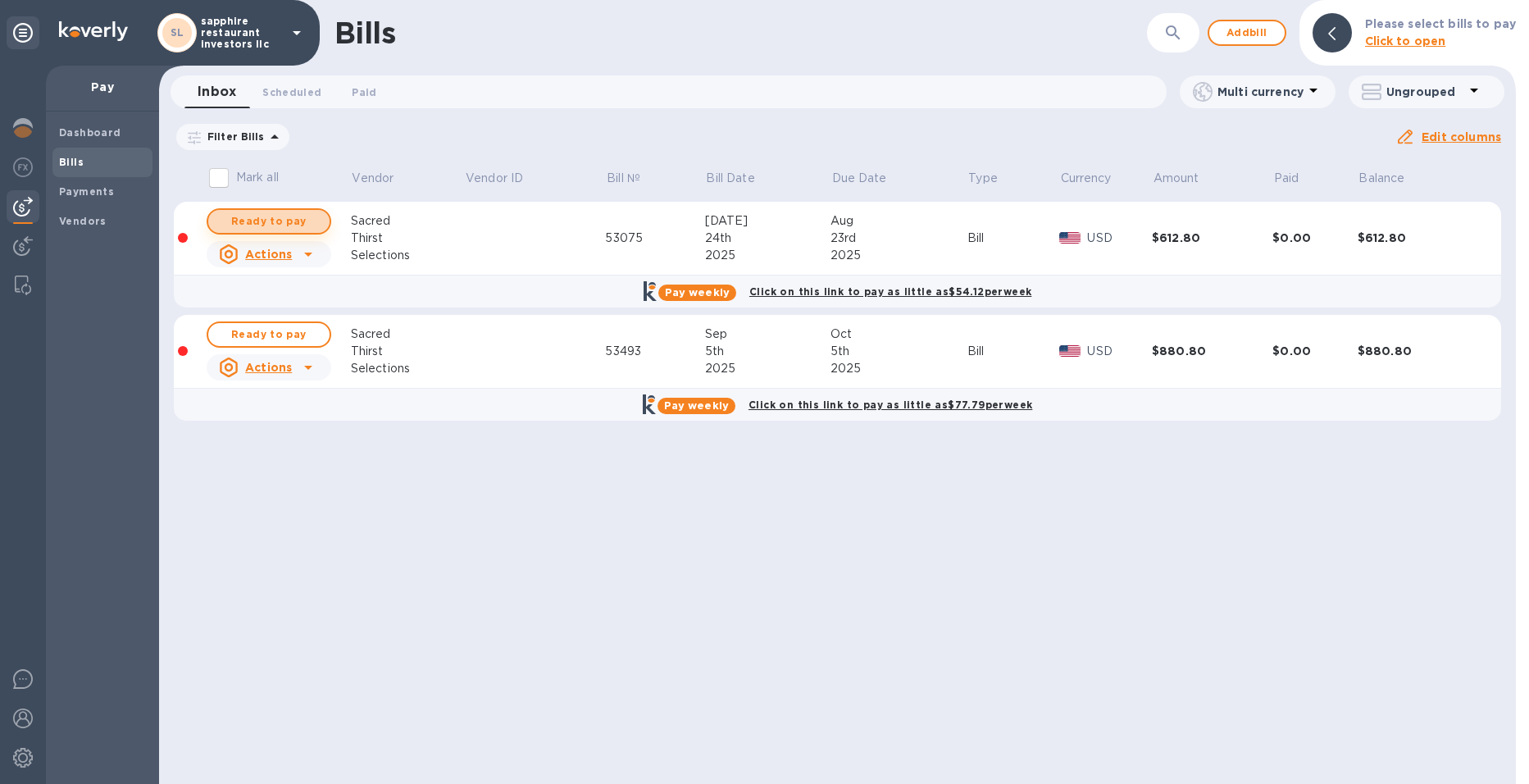
click at [293, 225] on span "Ready to pay" at bounding box center [268, 221] width 96 height 19
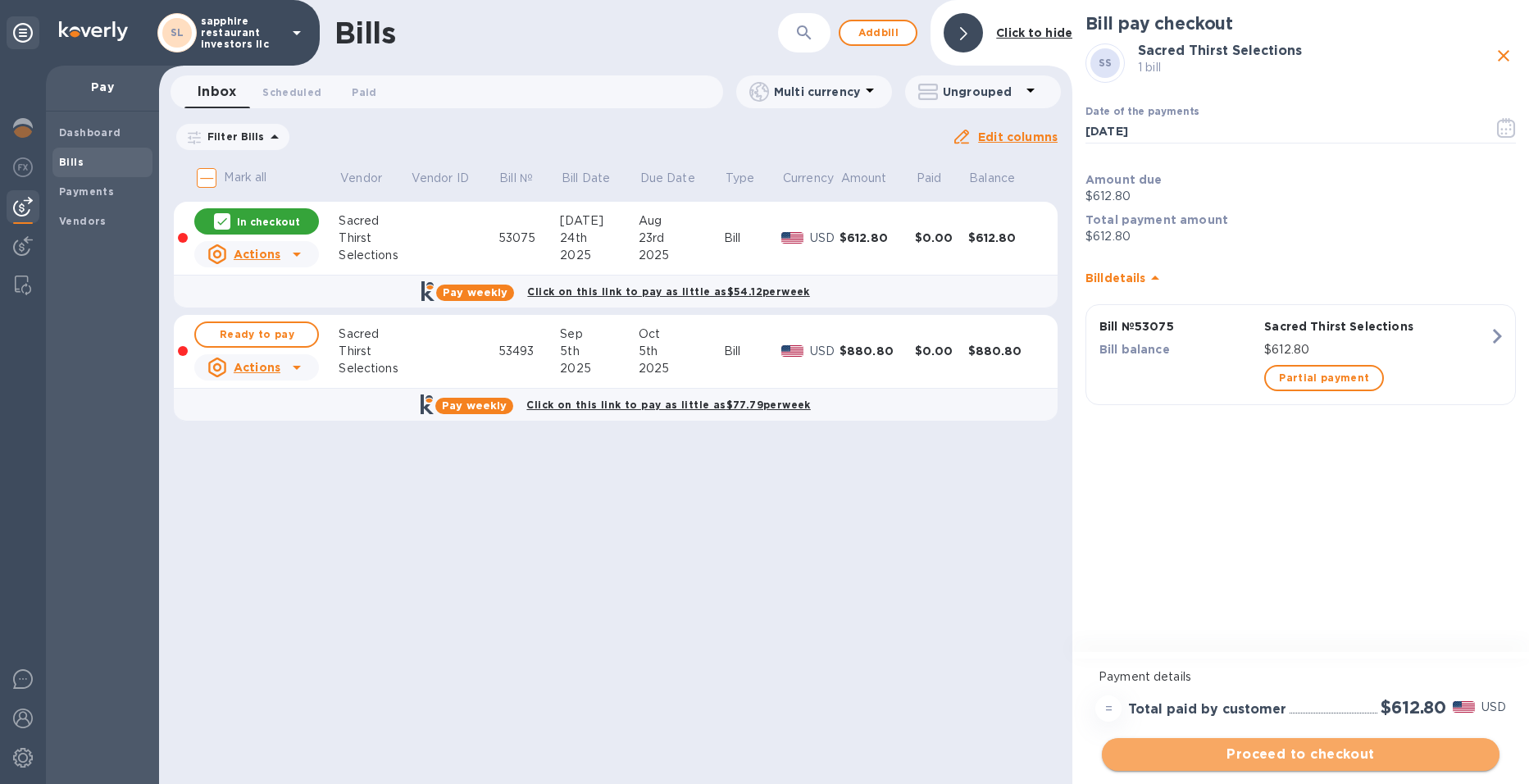
click at [1341, 746] on span "Proceed to checkout" at bounding box center [1300, 754] width 371 height 19
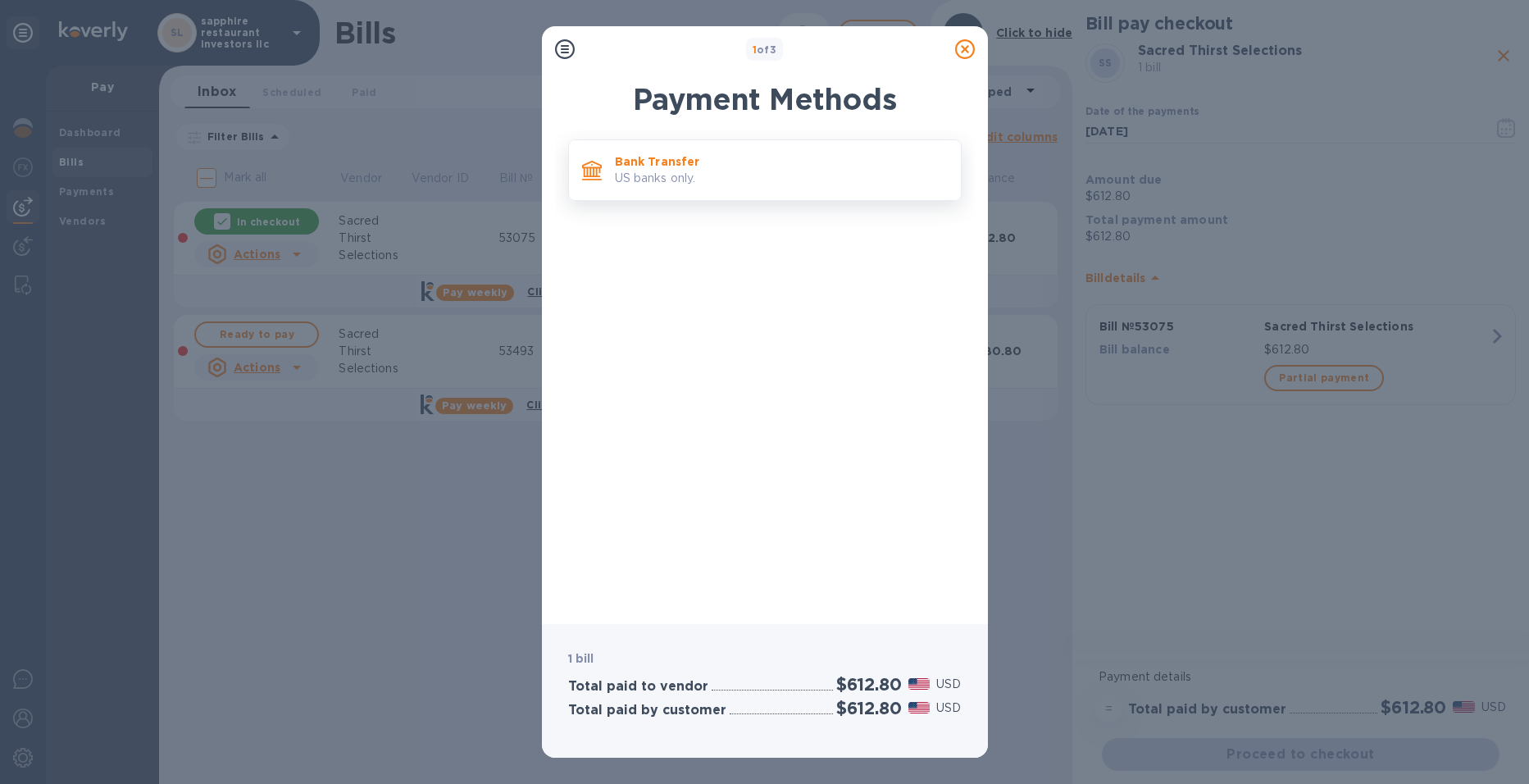
click at [736, 169] on p "Bank Transfer" at bounding box center [780, 161] width 333 height 16
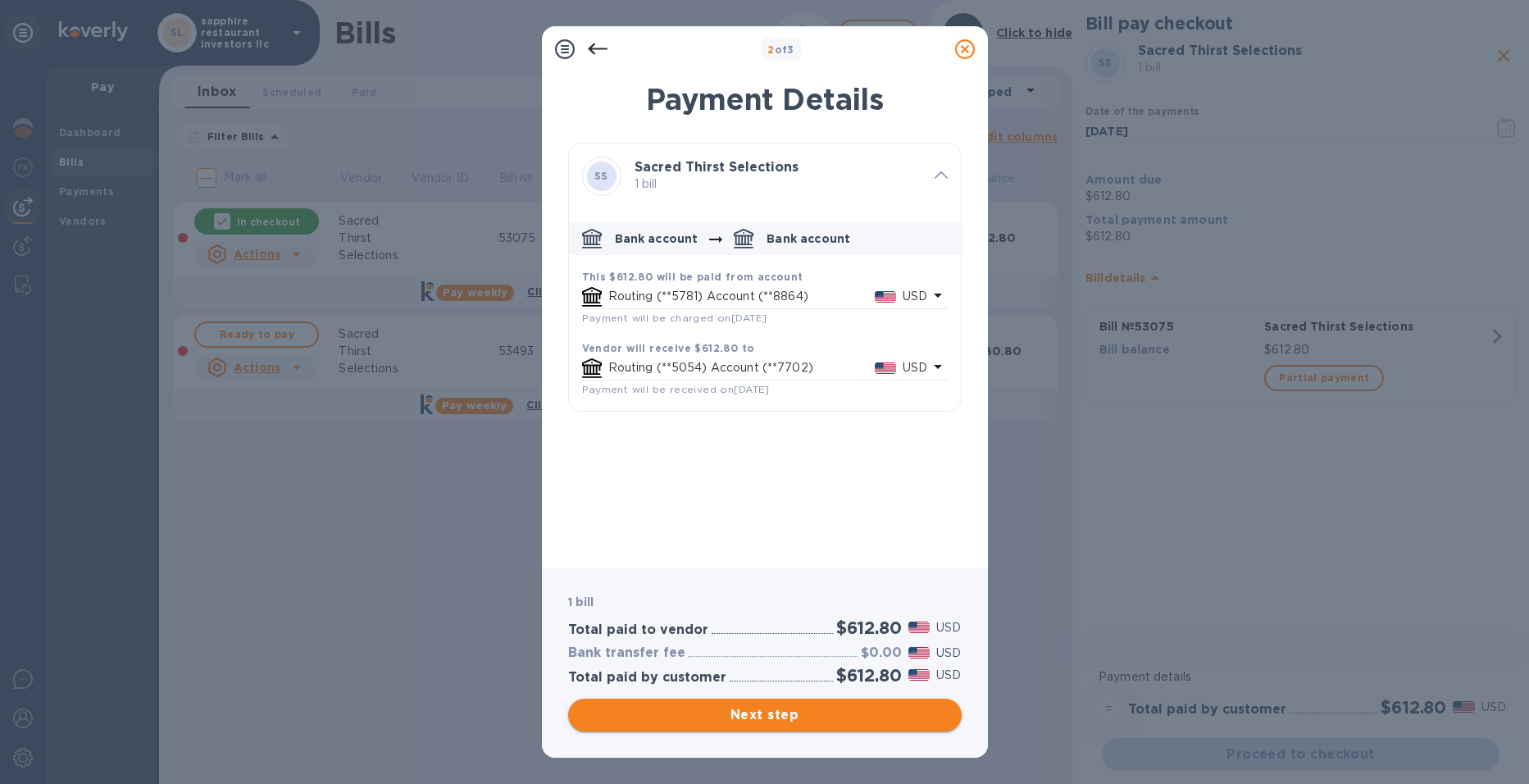
click at [838, 714] on span "Next step" at bounding box center [765, 715] width 368 height 19
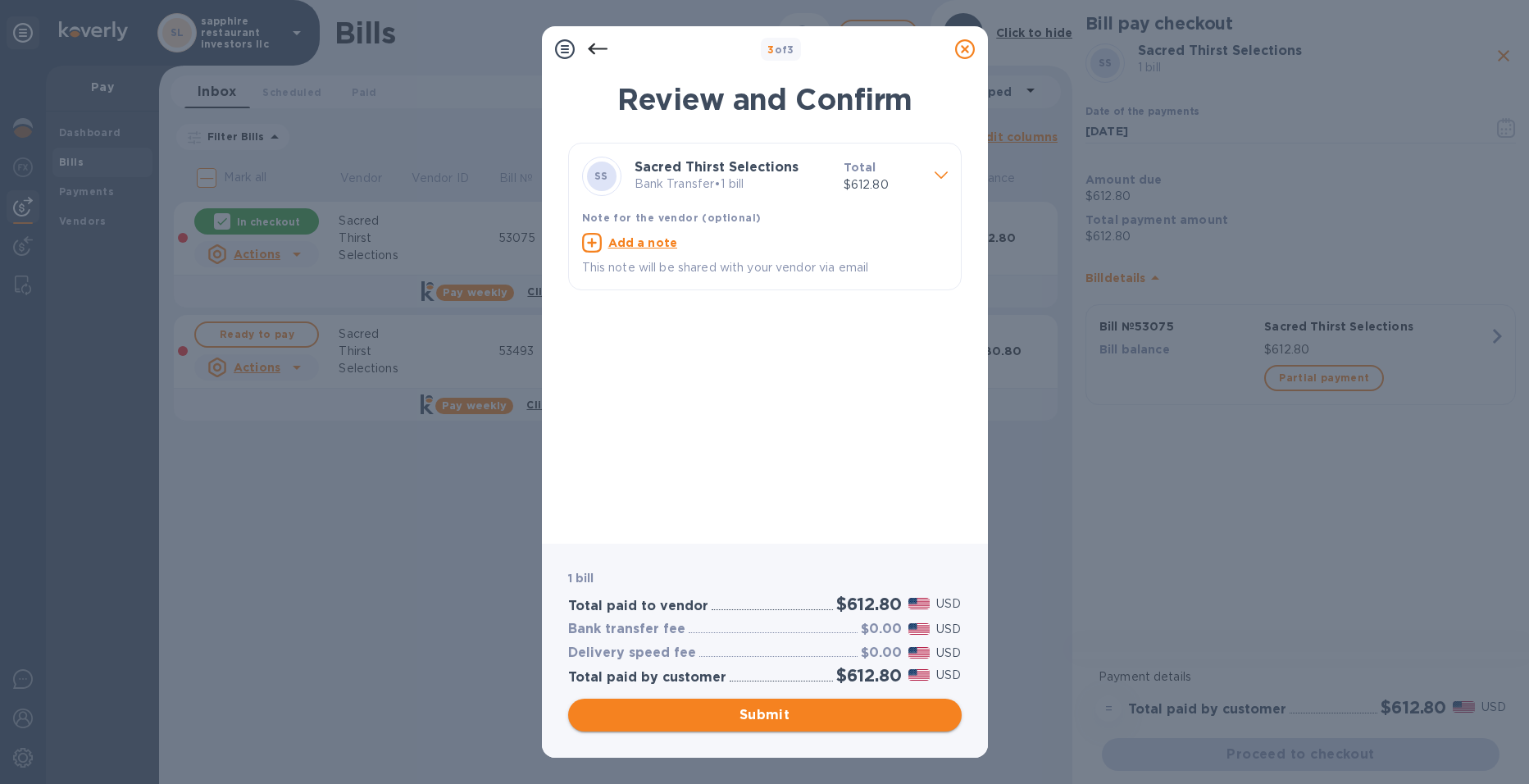
click at [838, 714] on span "Submit" at bounding box center [765, 715] width 368 height 19
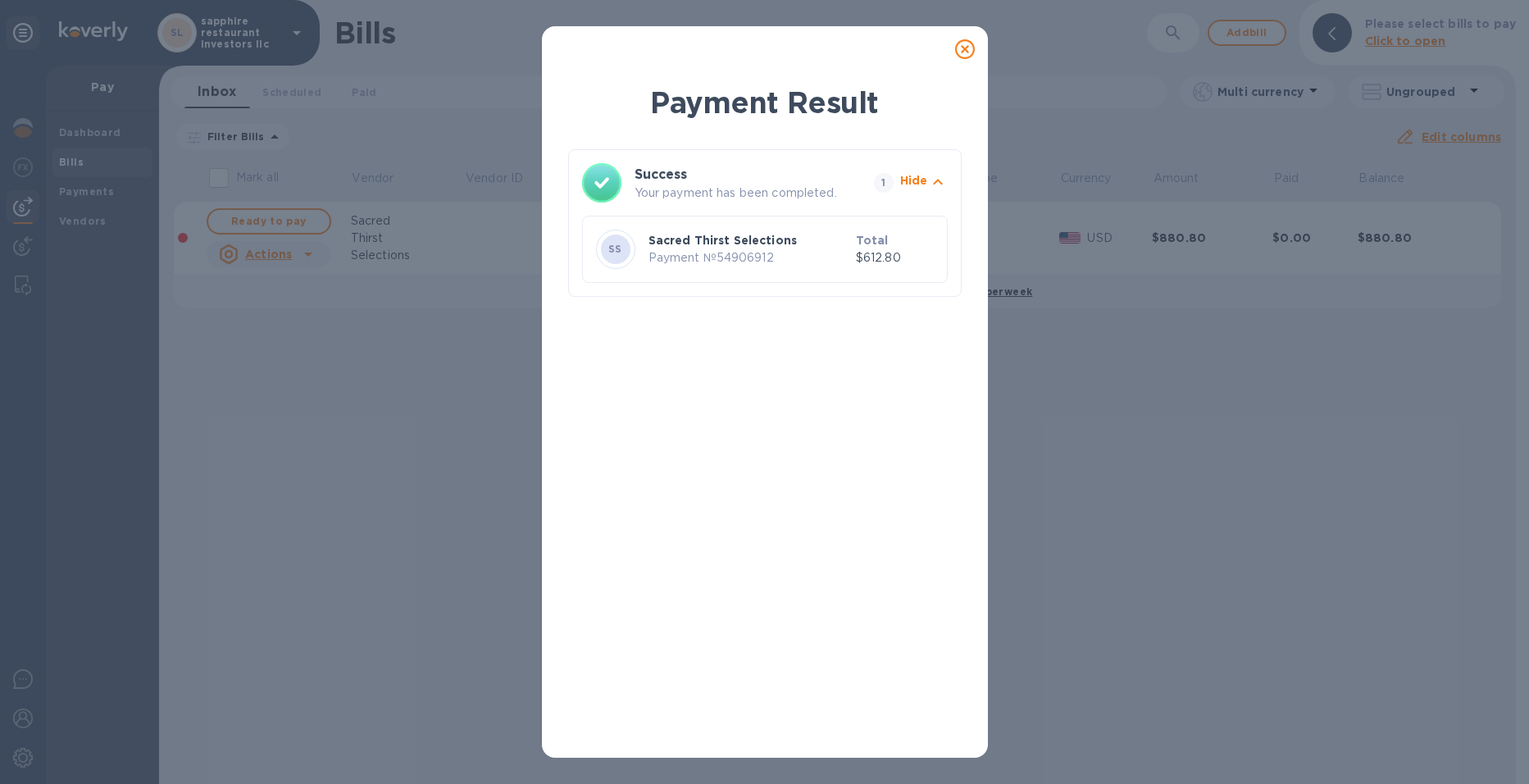
click at [968, 55] on icon at bounding box center [965, 49] width 19 height 19
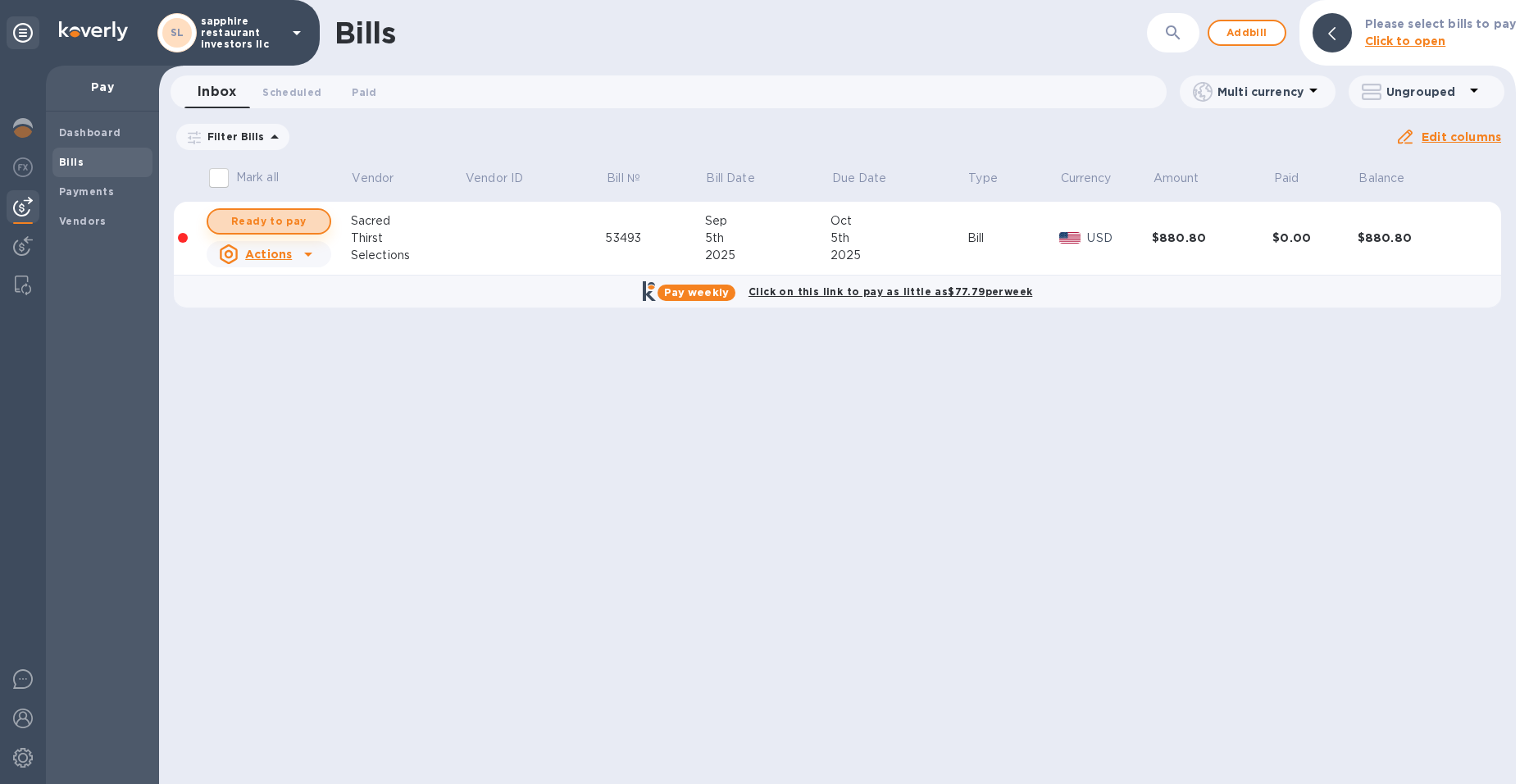
click at [292, 222] on span "Ready to pay" at bounding box center [268, 221] width 96 height 19
checkbox input "true"
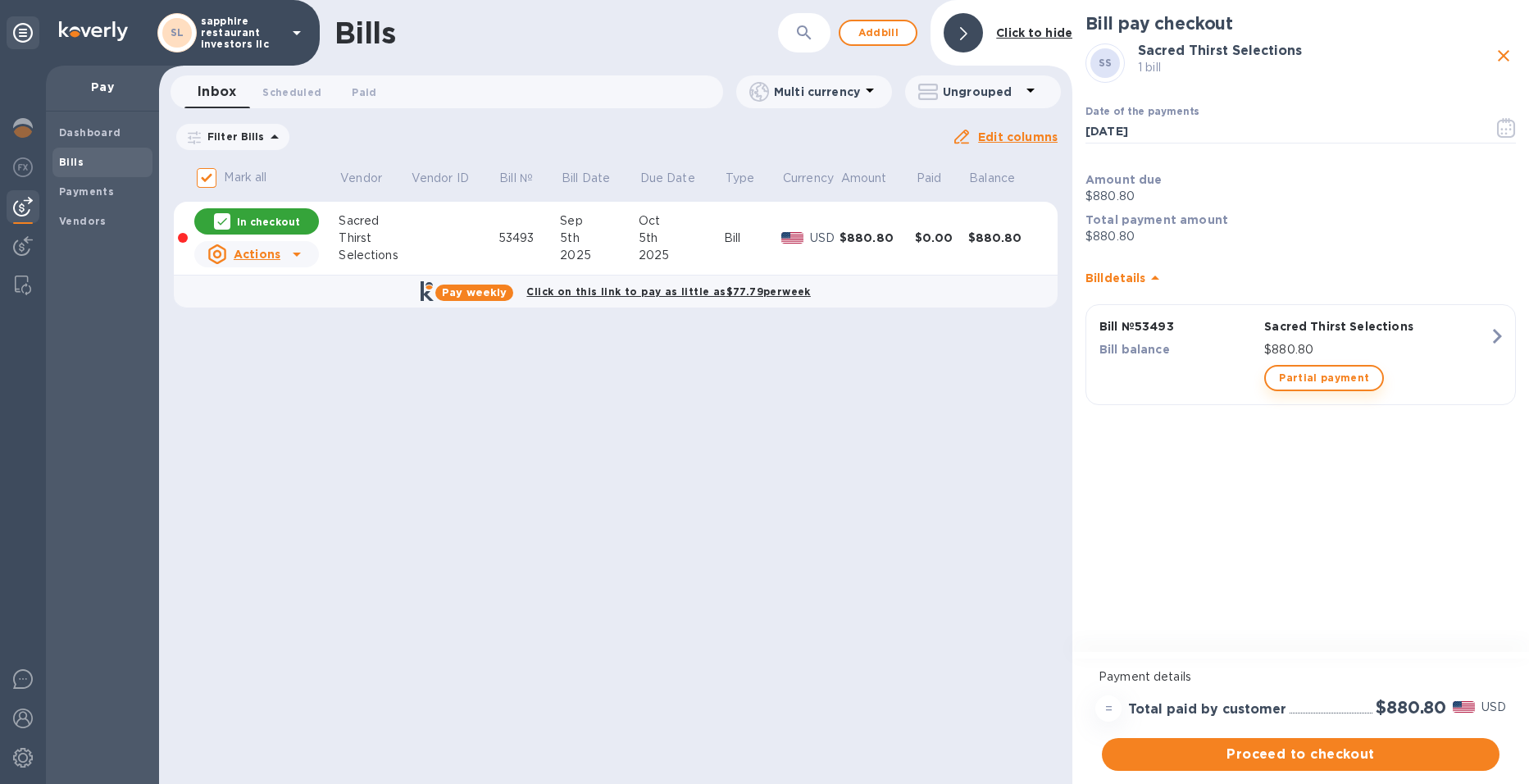
click at [1328, 381] on span "Partial payment" at bounding box center [1324, 378] width 90 height 19
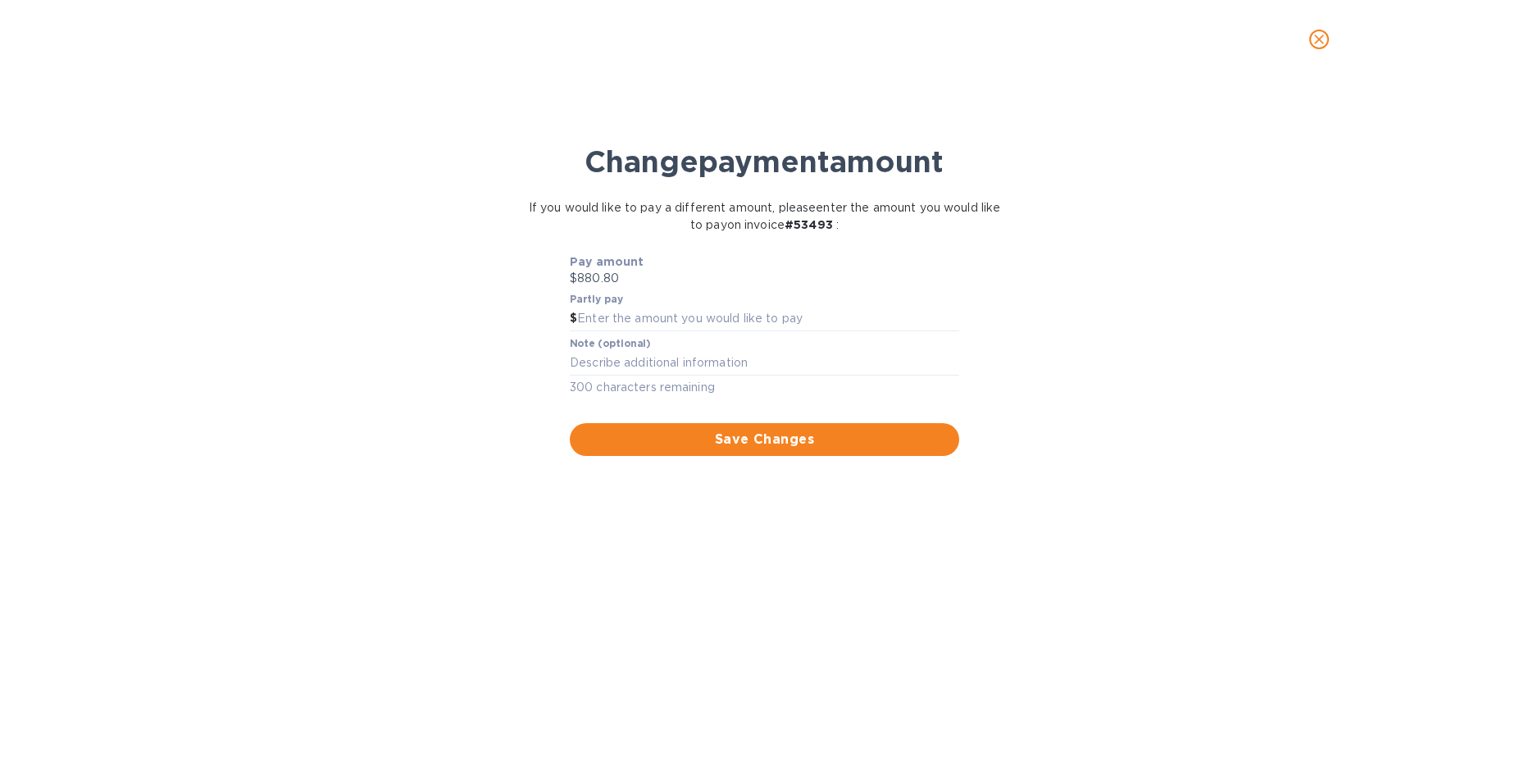
click at [1330, 43] on button "close" at bounding box center [1319, 39] width 40 height 40
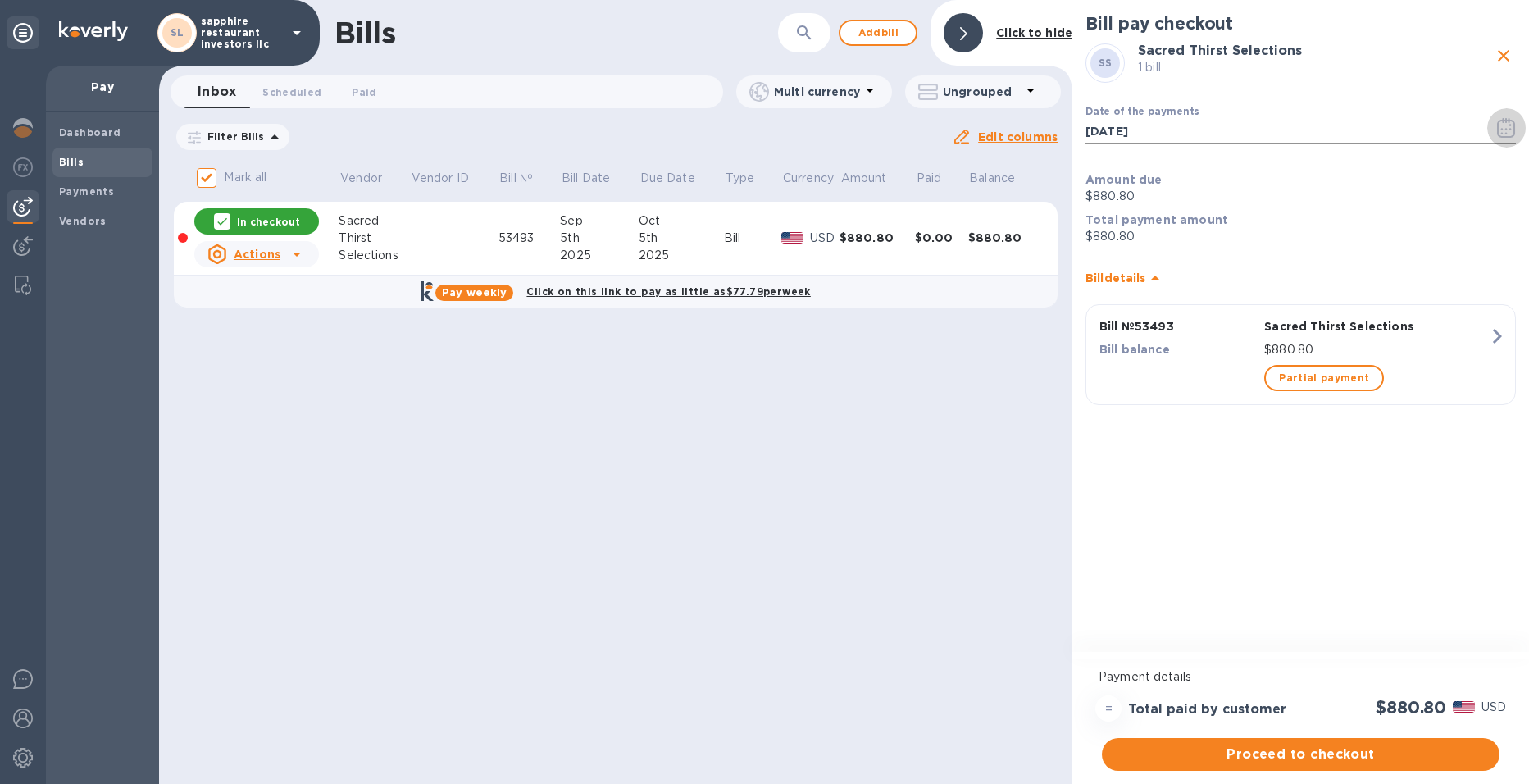
click at [1502, 124] on icon "button" at bounding box center [1507, 127] width 19 height 19
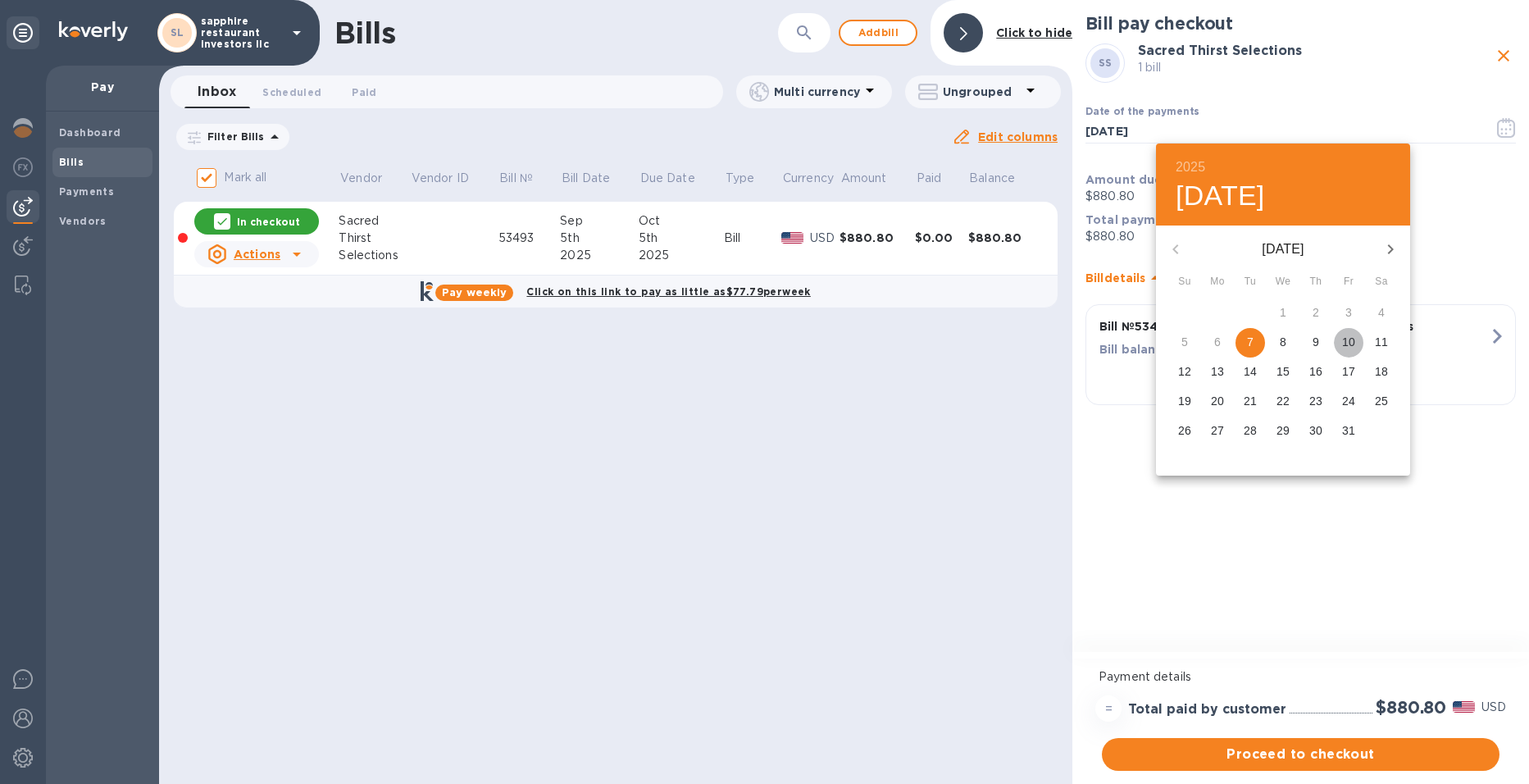
click at [1343, 337] on p "10" at bounding box center [1349, 341] width 14 height 16
type input "[DATE]"
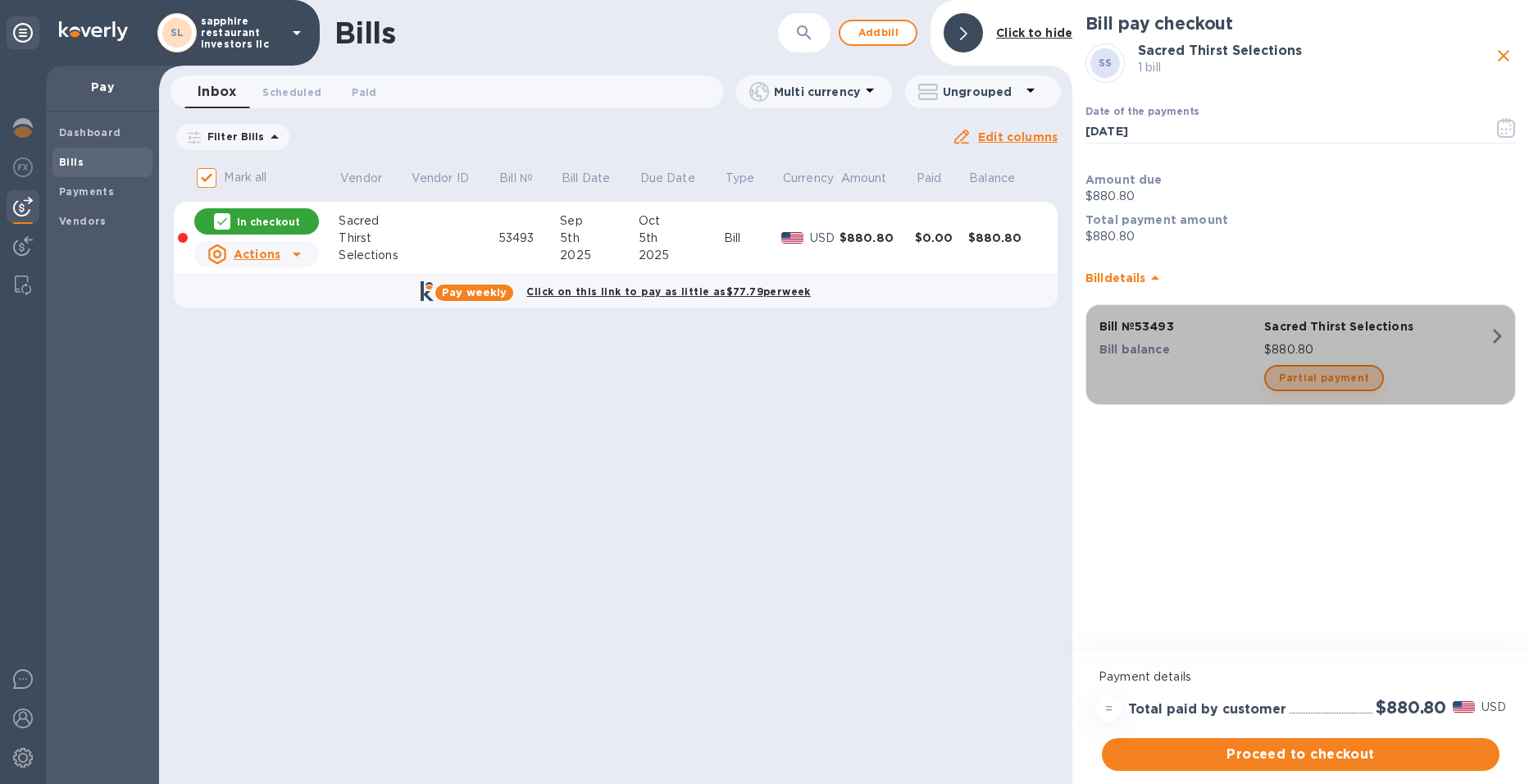
click at [1324, 373] on span "Partial payment" at bounding box center [1324, 378] width 90 height 19
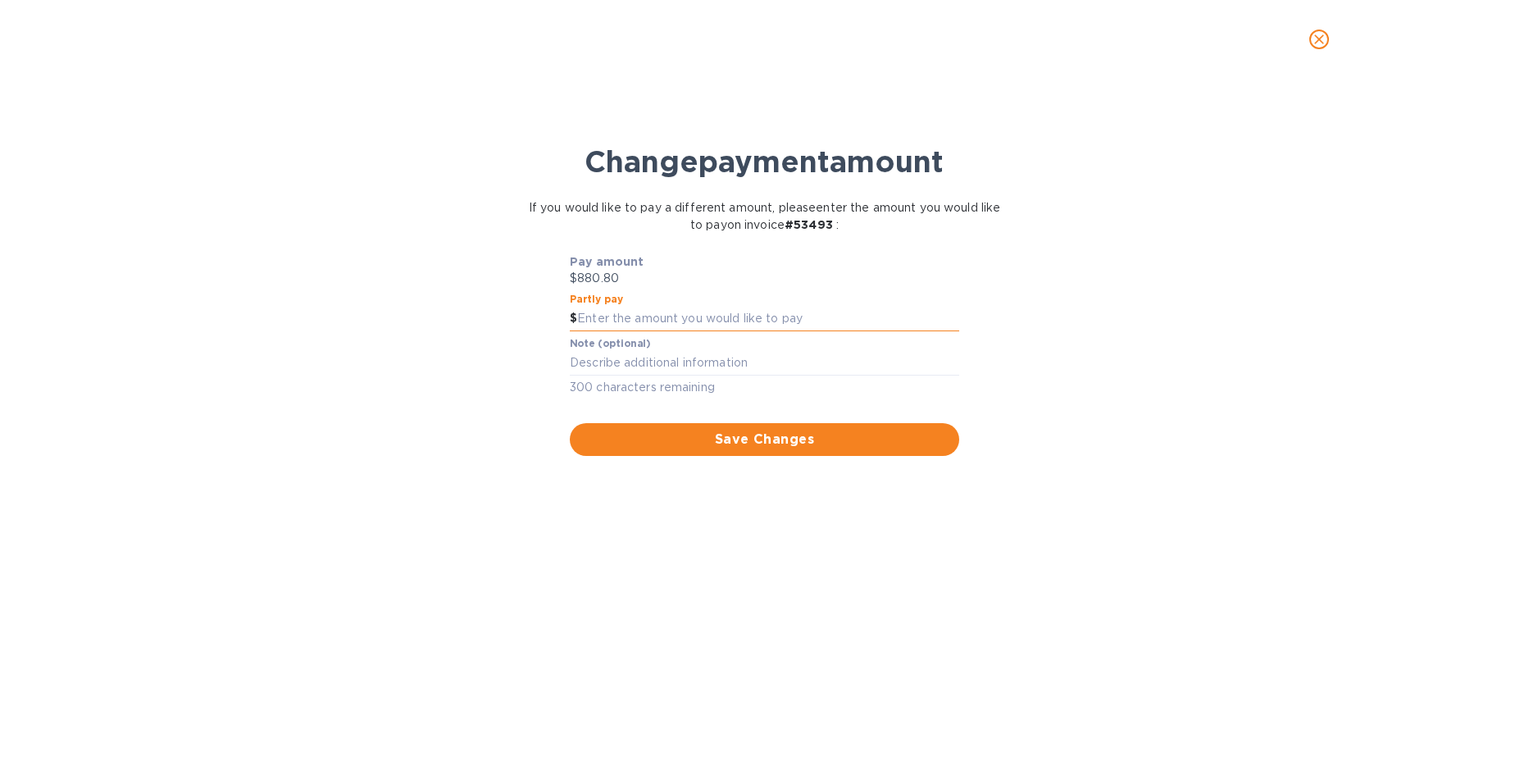
click at [646, 314] on input "text" at bounding box center [768, 318] width 382 height 24
type input "400.00"
click at [652, 368] on textarea at bounding box center [765, 363] width 390 height 14
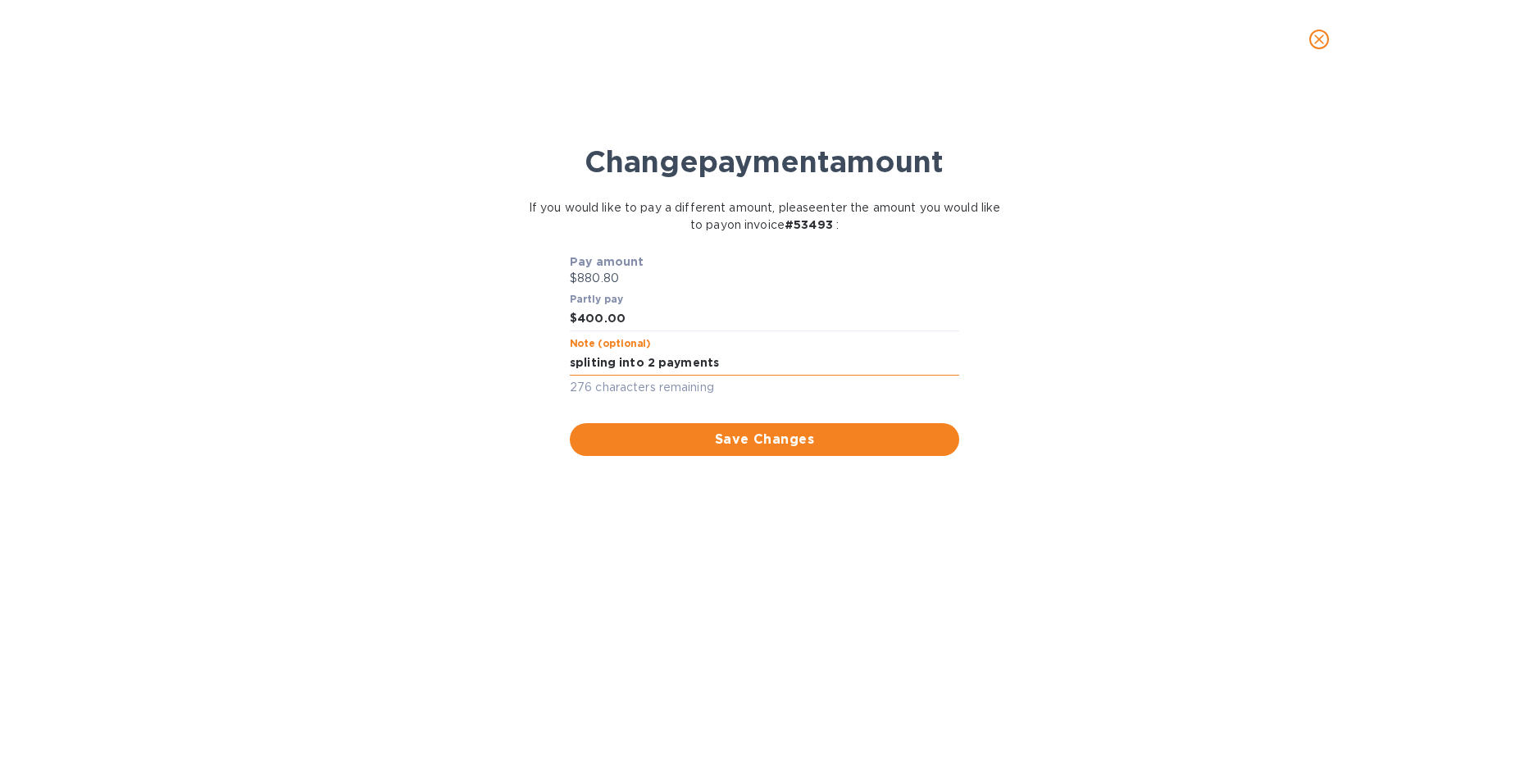
type textarea "spliting into 2 payments"
